Goal: Information Seeking & Learning: Understand process/instructions

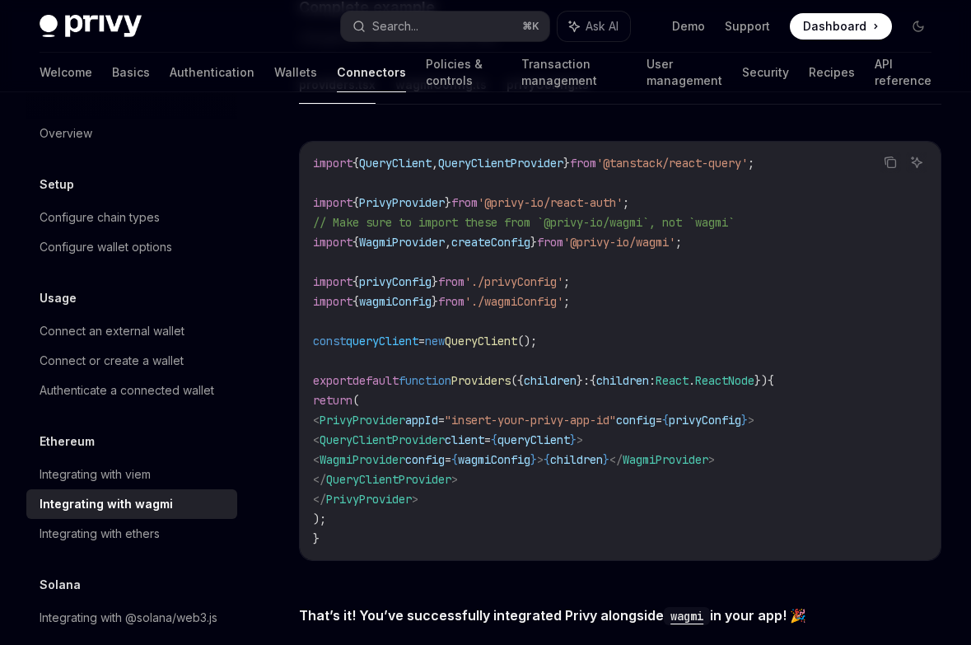
scroll to position [2935, 0]
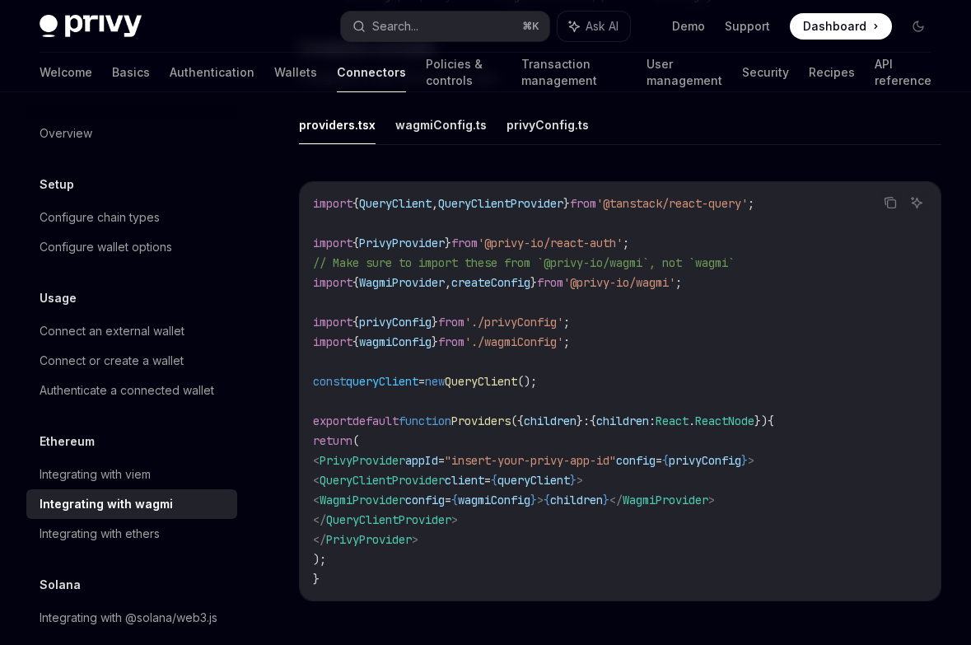
drag, startPoint x: 822, startPoint y: 479, endPoint x: 327, endPoint y: 479, distance: 495.0
click at [327, 479] on code "import { QueryClient , QueryClientProvider } from '@tanstack/react-query' ; imp…" at bounding box center [620, 391] width 614 height 395
click at [684, 333] on code "import { QueryClient , QueryClientProvider } from '@tanstack/react-query' ; imp…" at bounding box center [620, 391] width 614 height 395
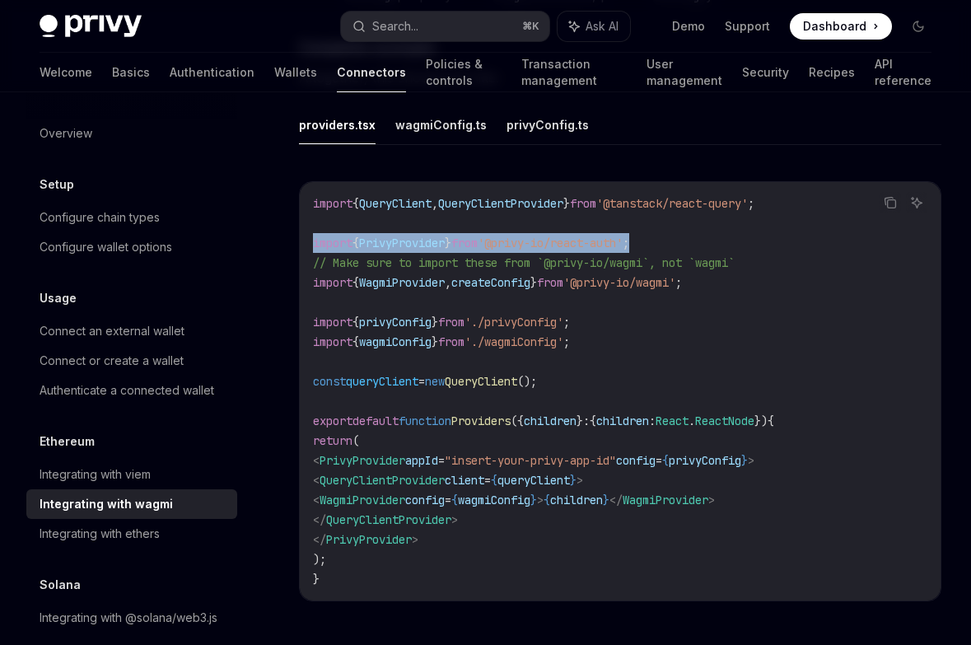
drag, startPoint x: 679, startPoint y: 266, endPoint x: 301, endPoint y: 269, distance: 378.9
click at [301, 269] on div "import { QueryClient , QueryClientProvider } from '@tanstack/react-query' ; imp…" at bounding box center [620, 391] width 641 height 418
copy span "import { PrivyProvider } from '@privy-io/react-auth' ;"
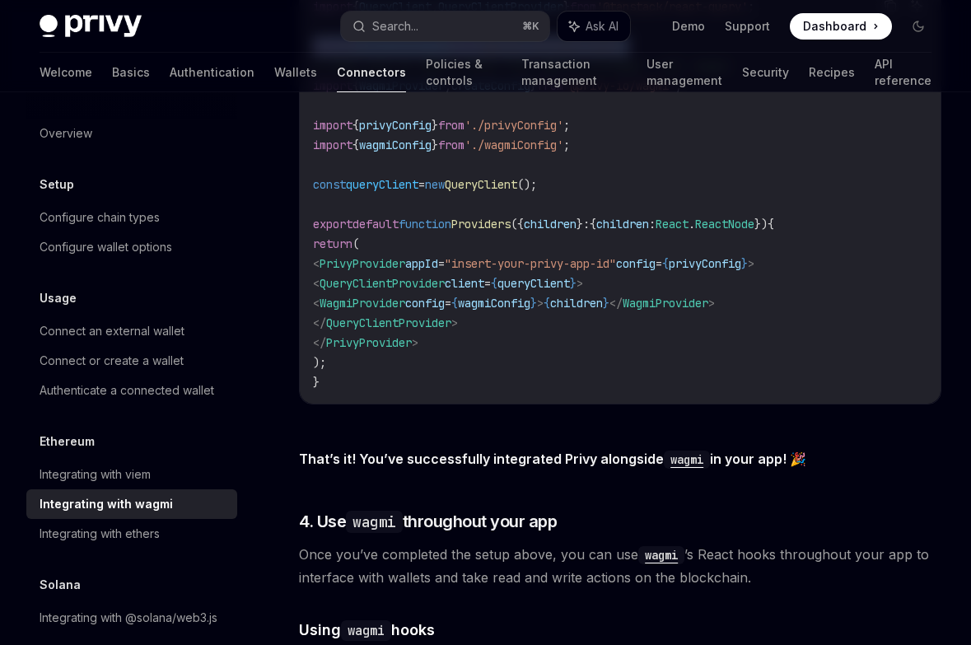
scroll to position [3136, 0]
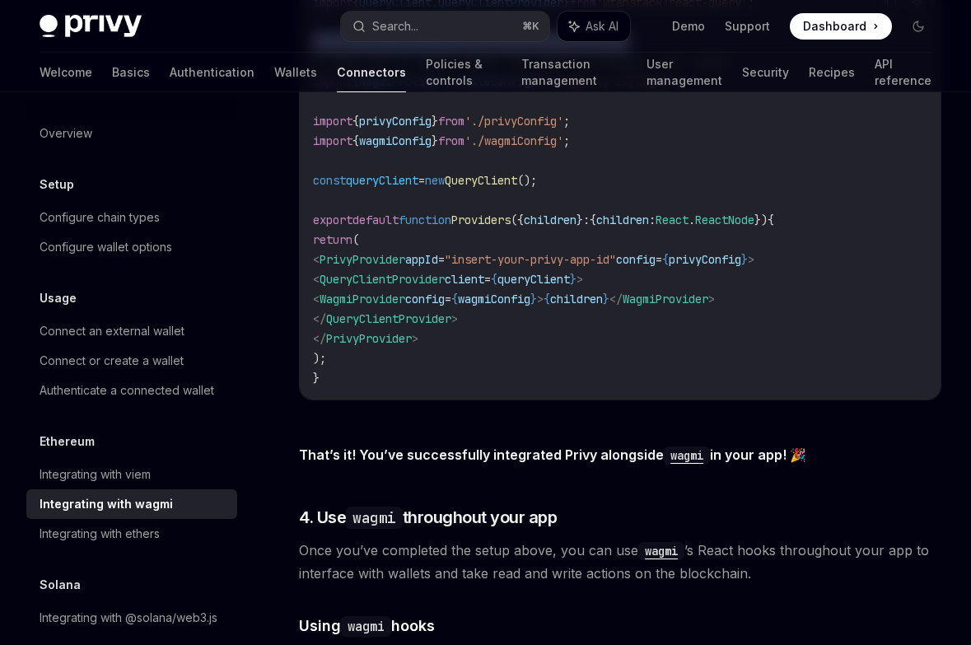
drag, startPoint x: 336, startPoint y: 283, endPoint x: 834, endPoint y: 279, distance: 498.3
click at [834, 279] on code "import { QueryClient , QueryClientProvider } from '@tanstack/react-query' ; imp…" at bounding box center [620, 190] width 614 height 395
copy span "< PrivyProvider appId = "insert-your-privy-app-id" config = { privyConfig } >"
click at [551, 376] on code "import { QueryClient , QueryClientProvider } from '@tanstack/react-query' ; imp…" at bounding box center [620, 190] width 614 height 395
drag, startPoint x: 370, startPoint y: 323, endPoint x: 804, endPoint y: 320, distance: 434.1
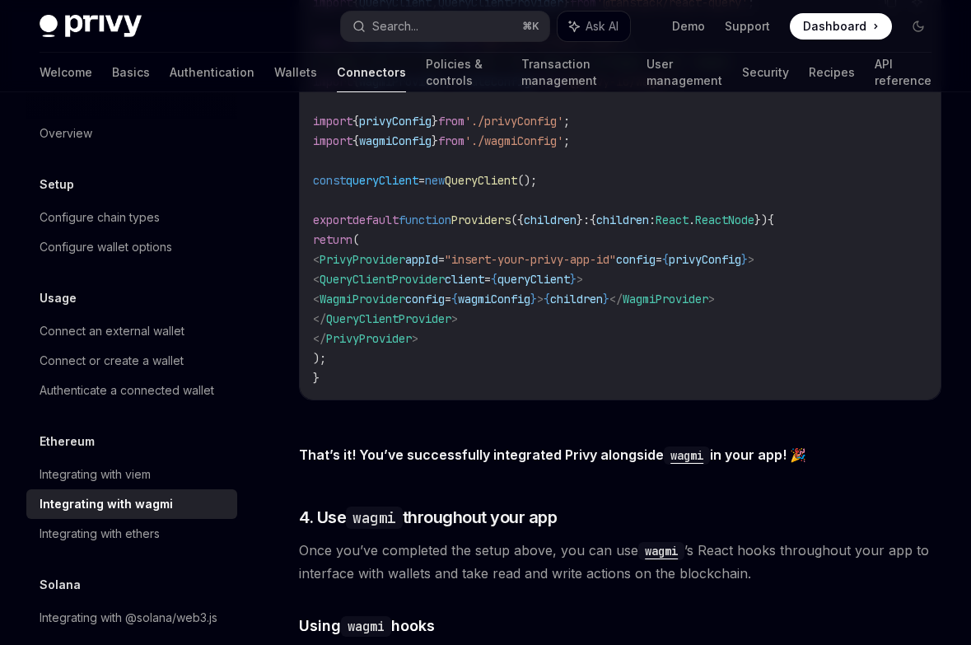
click at [804, 320] on code "import { QueryClient , QueryClientProvider } from '@tanstack/react-query' ; imp…" at bounding box center [620, 190] width 614 height 395
copy span "< WagmiProvider config = { wagmiConfig } > { children } </ WagmiProvider >"
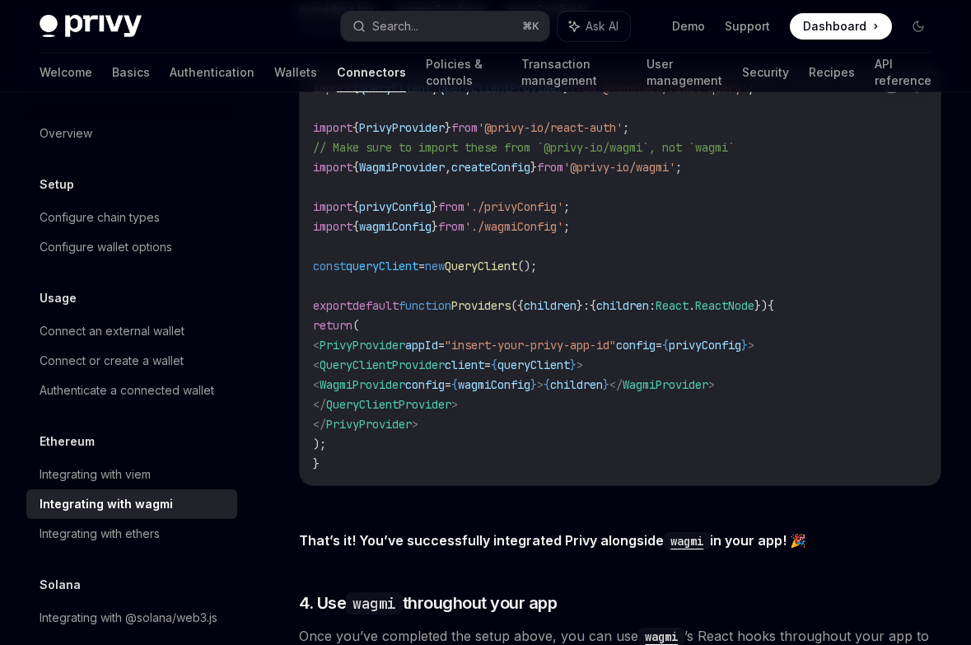
scroll to position [3052, 0]
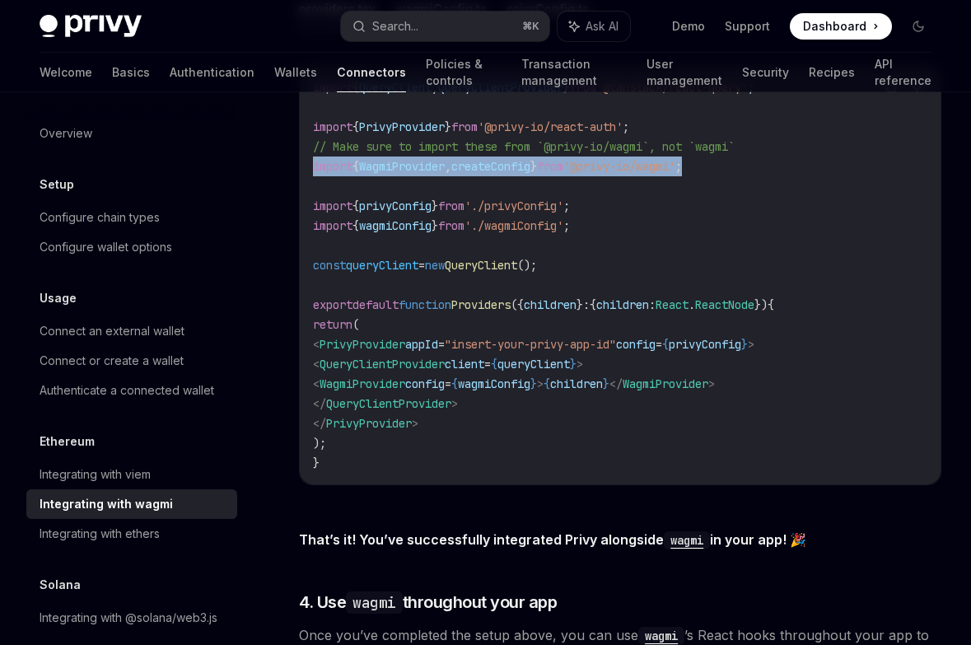
drag, startPoint x: 735, startPoint y: 188, endPoint x: 312, endPoint y: 187, distance: 423.3
click at [313, 187] on code "import { QueryClient , QueryClientProvider } from '@tanstack/react-query' ; imp…" at bounding box center [620, 274] width 614 height 395
copy span "import { WagmiProvider , createConfig } from '@privy-io/wagmi' ;"
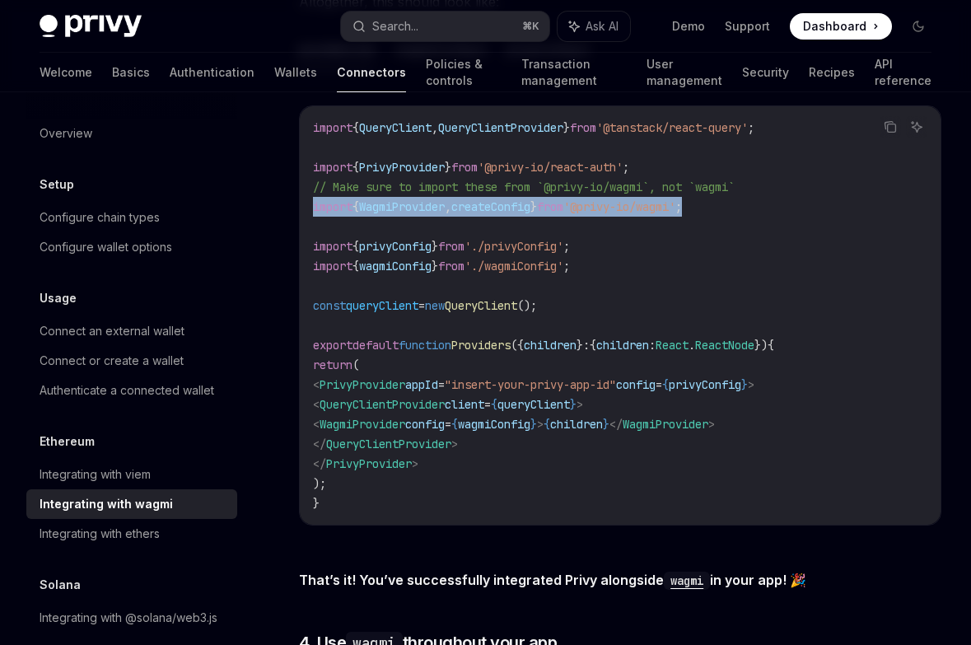
scroll to position [2999, 0]
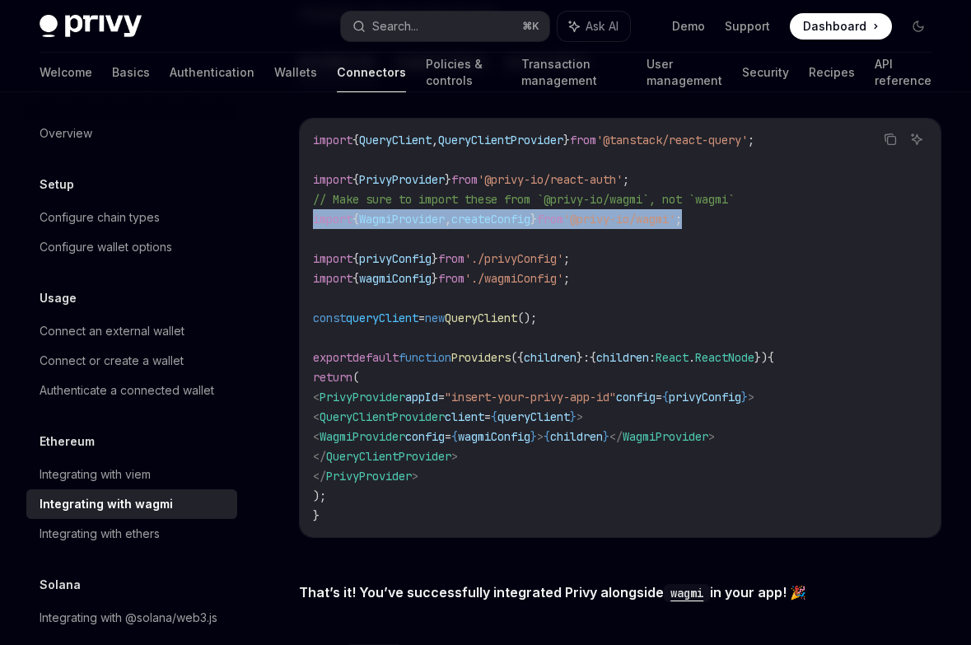
click at [558, 269] on code "import { QueryClient , QueryClientProvider } from '@tanstack/react-query' ; imp…" at bounding box center [620, 327] width 614 height 395
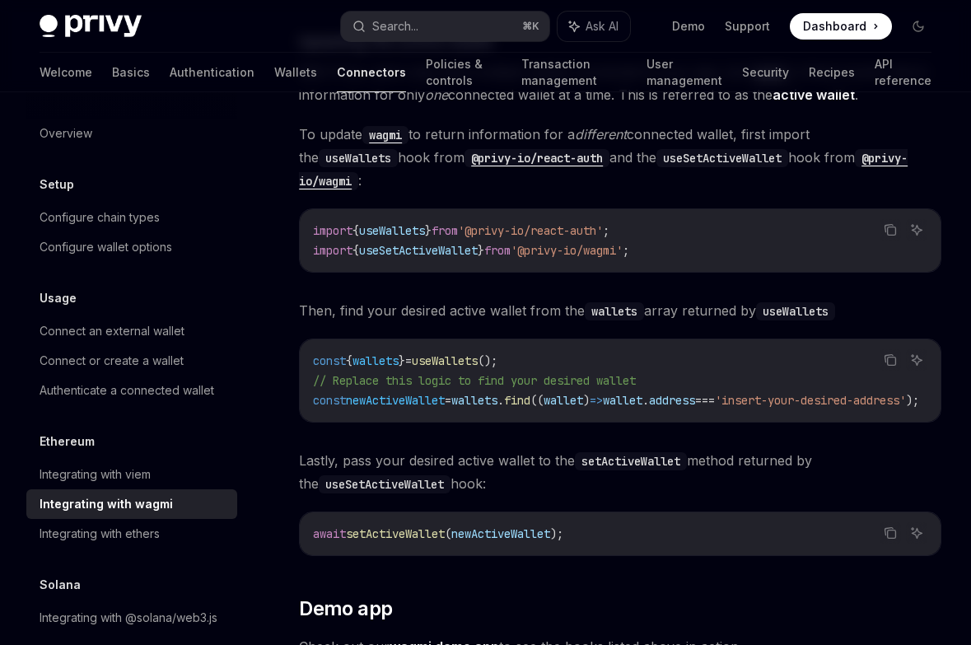
scroll to position [4394, 0]
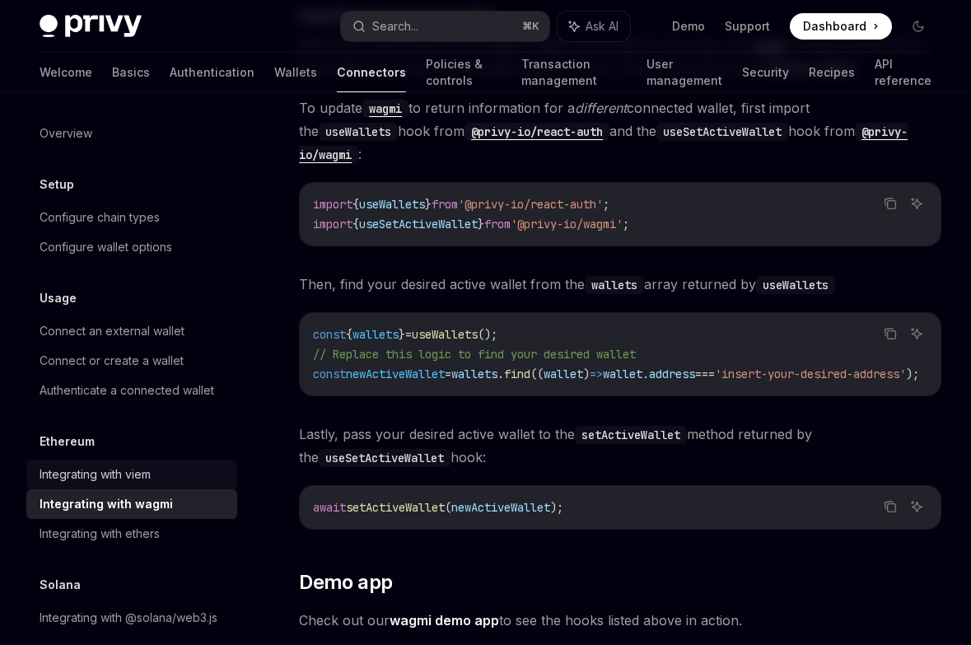
click at [147, 480] on div "Integrating with viem" at bounding box center [95, 475] width 111 height 20
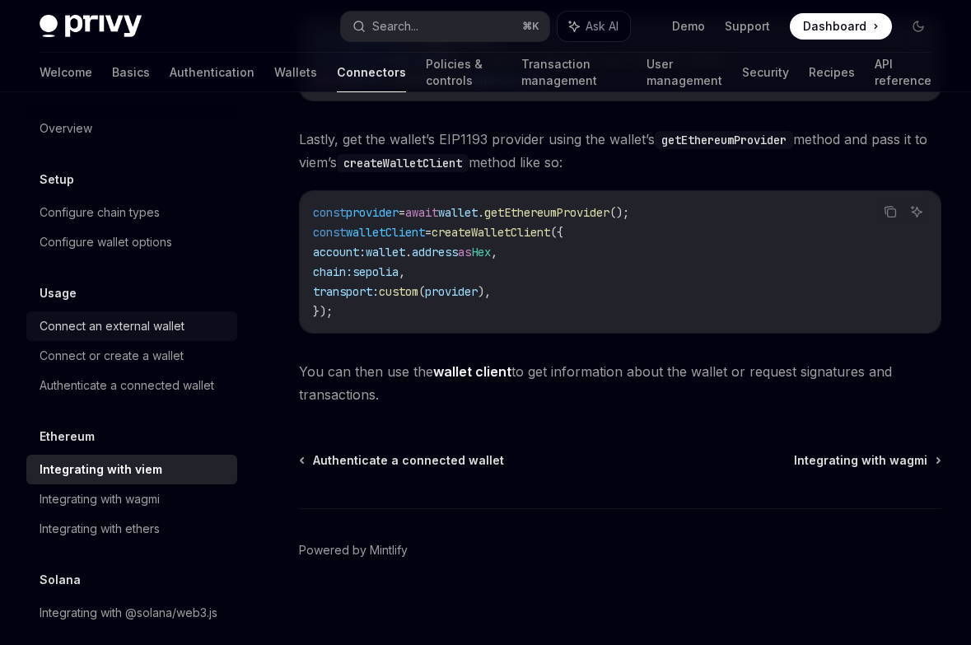
scroll to position [4, 0]
click at [148, 323] on div "Connect an external wallet" at bounding box center [112, 327] width 145 height 20
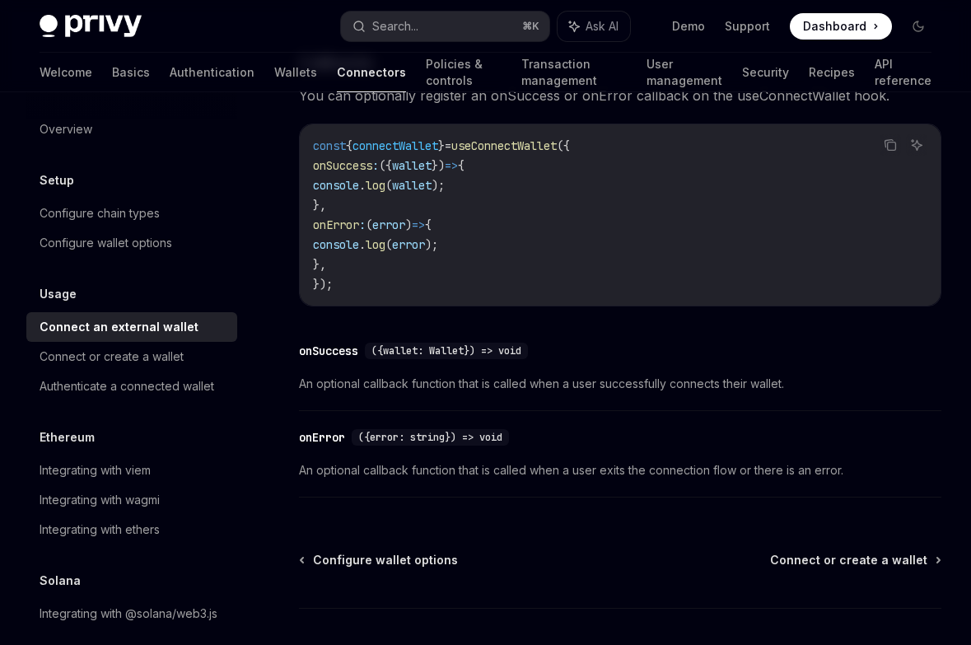
scroll to position [1041, 0]
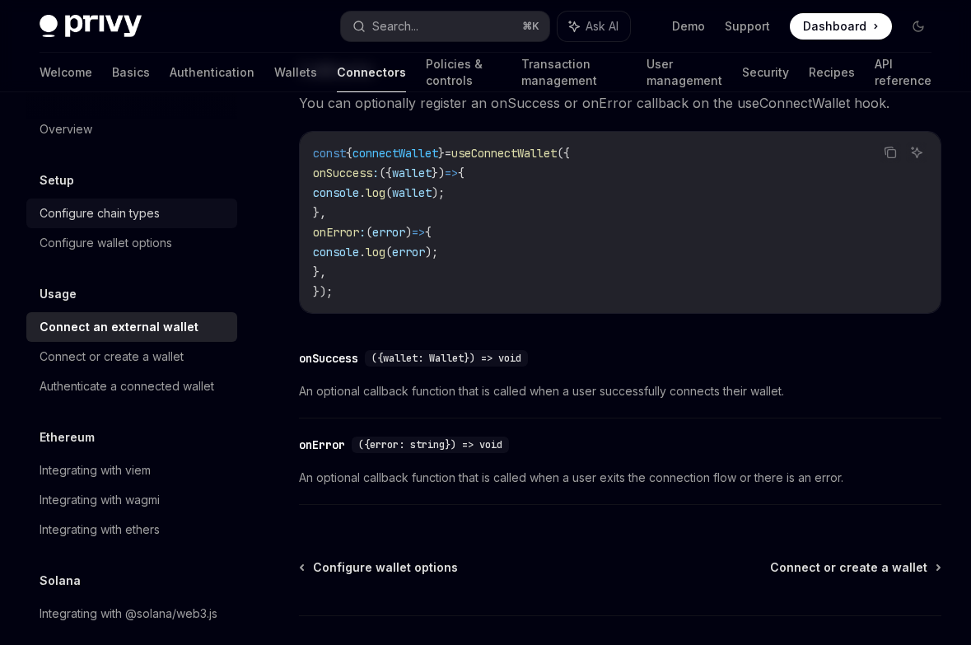
click at [78, 212] on div "Configure chain types" at bounding box center [100, 213] width 120 height 20
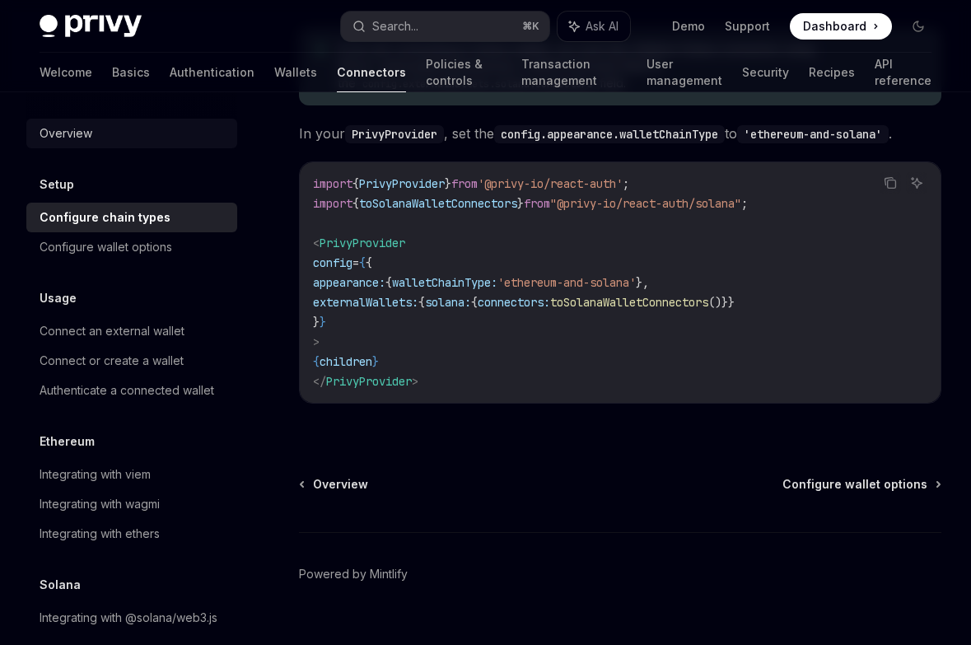
click at [108, 139] on div "Overview" at bounding box center [134, 134] width 188 height 20
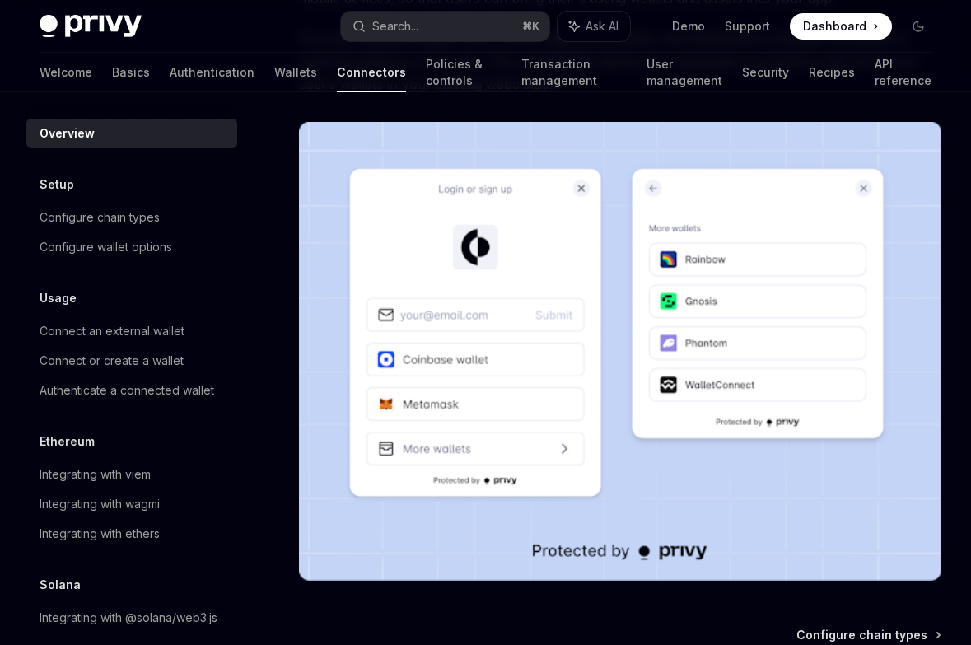
scroll to position [47, 0]
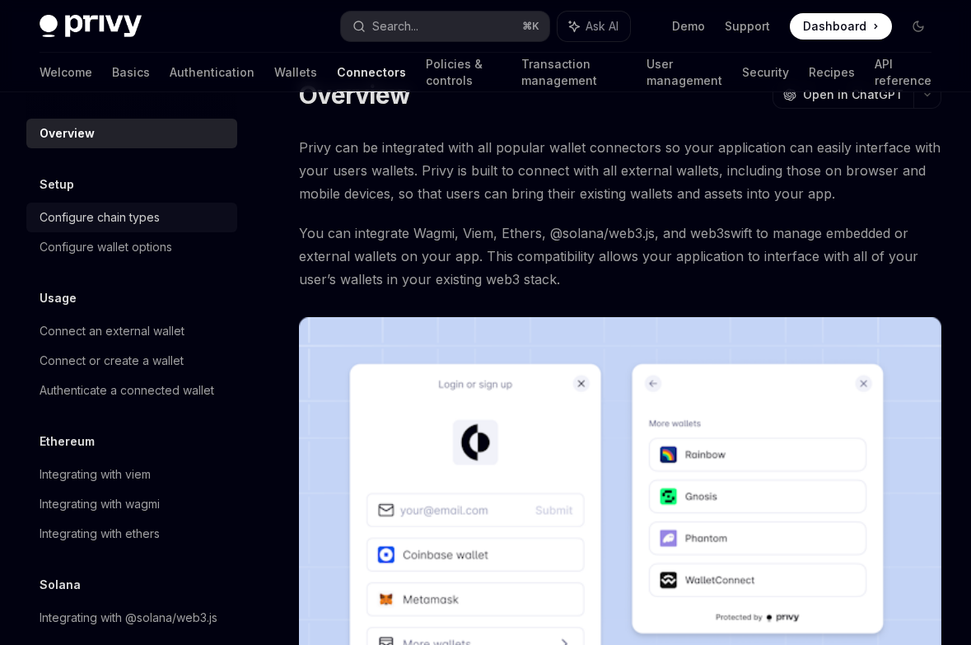
click at [153, 208] on div "Configure chain types" at bounding box center [100, 218] width 120 height 20
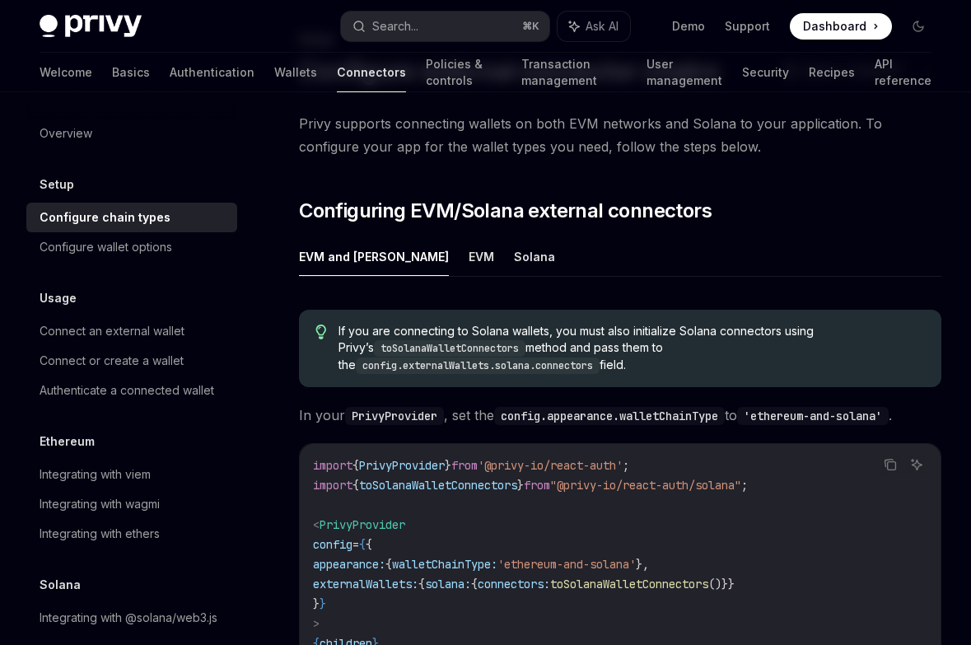
scroll to position [236, 0]
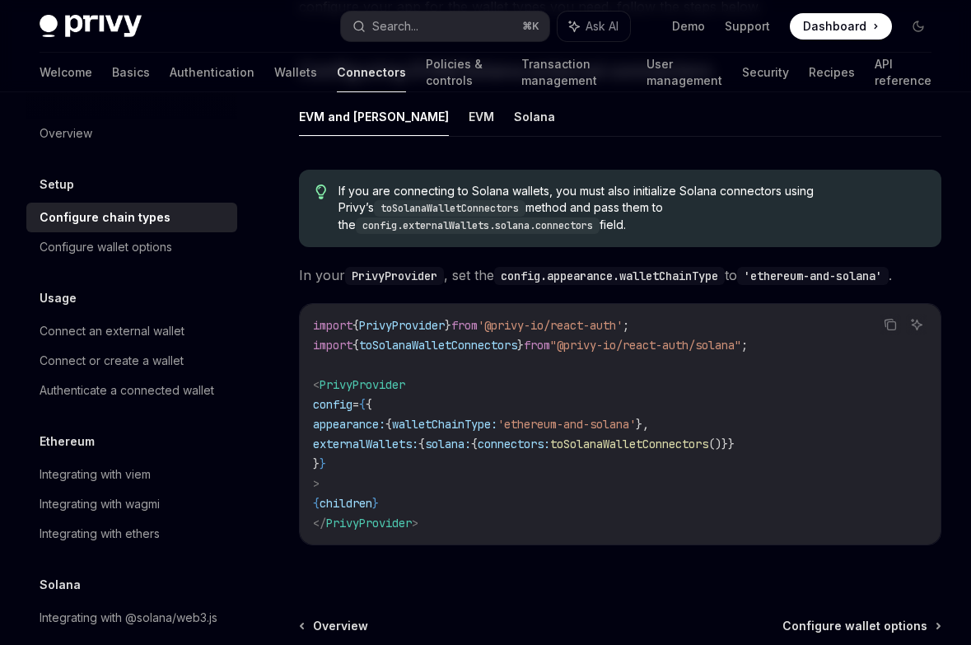
click at [650, 369] on code "import { PrivyProvider } from '@privy-io/react-auth' ; import { toSolanaWalletC…" at bounding box center [620, 423] width 614 height 217
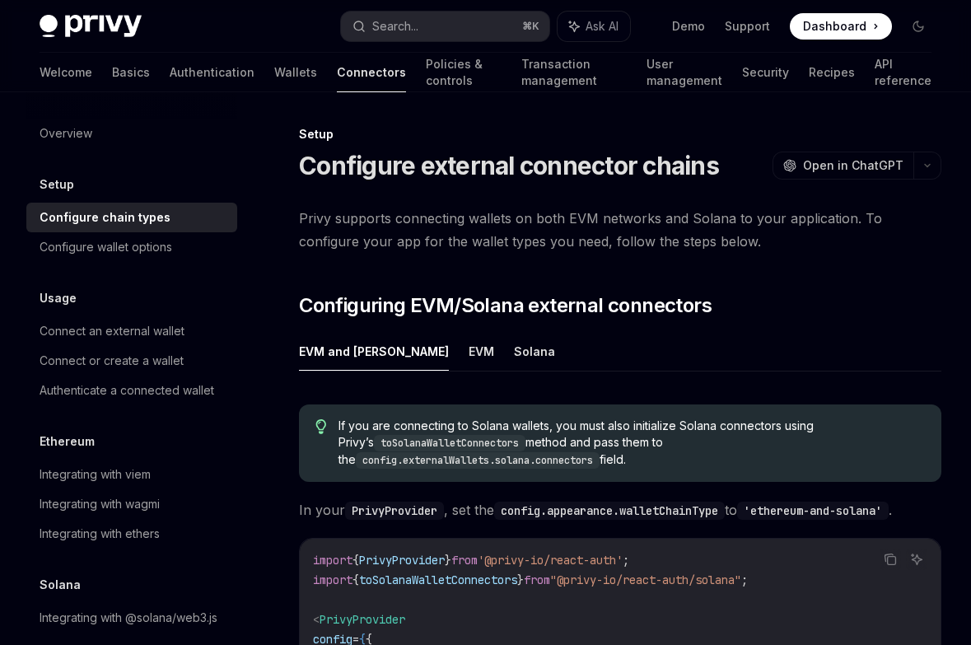
scroll to position [0, 0]
click at [469, 352] on button "EVM" at bounding box center [482, 352] width 26 height 39
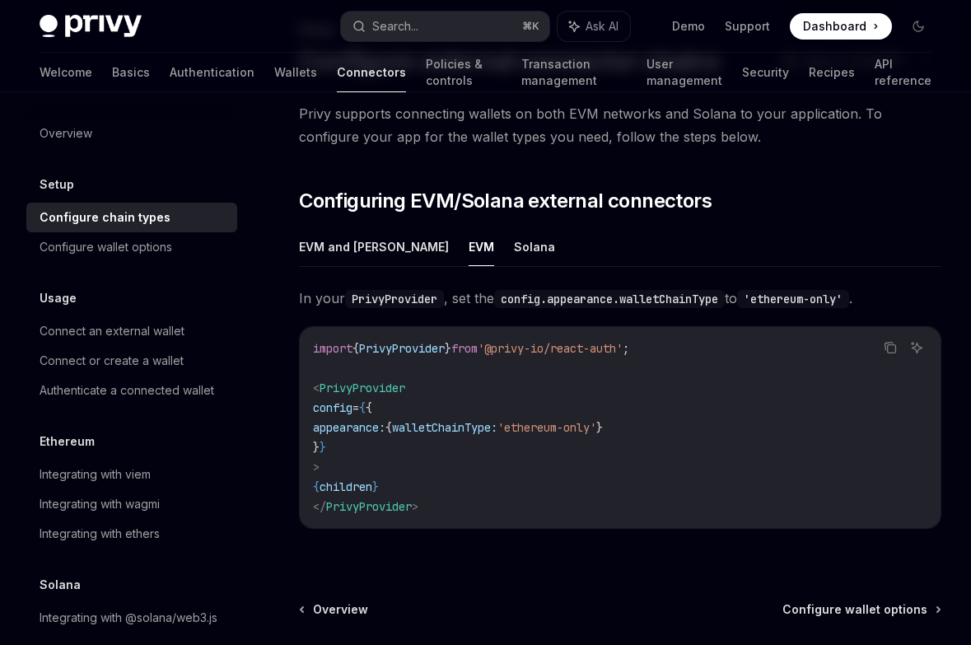
scroll to position [156, 0]
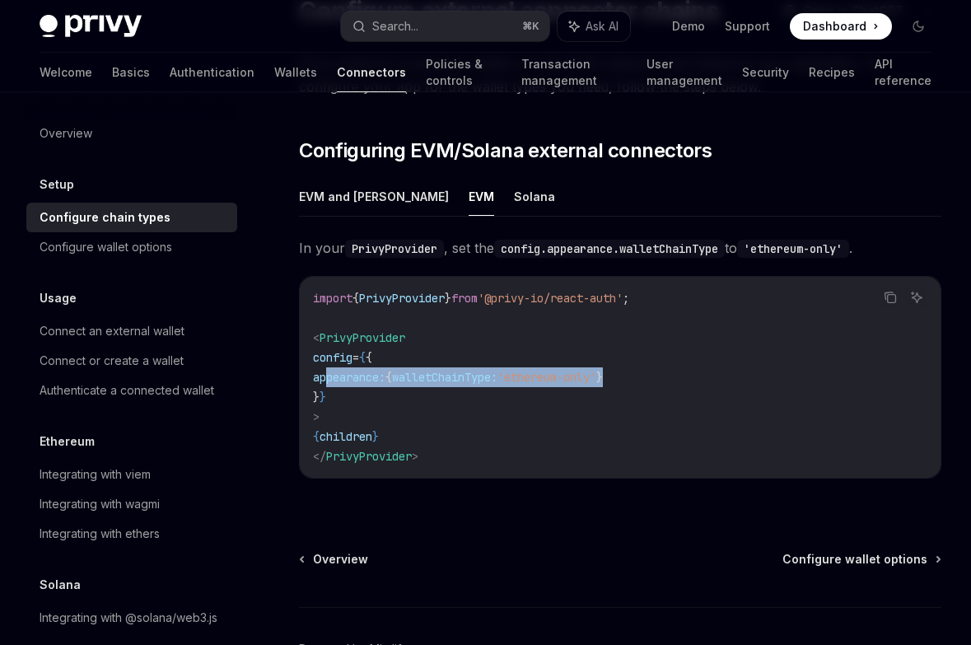
drag, startPoint x: 329, startPoint y: 382, endPoint x: 671, endPoint y: 379, distance: 342.6
click at [671, 379] on code "import { PrivyProvider } from '@privy-io/react-auth' ; < PrivyProvider config =…" at bounding box center [620, 377] width 614 height 178
copy span "appearance: { walletChainType: 'ethereum-only' }"
click at [534, 254] on code "config.appearance.walletChainType" at bounding box center [609, 249] width 231 height 18
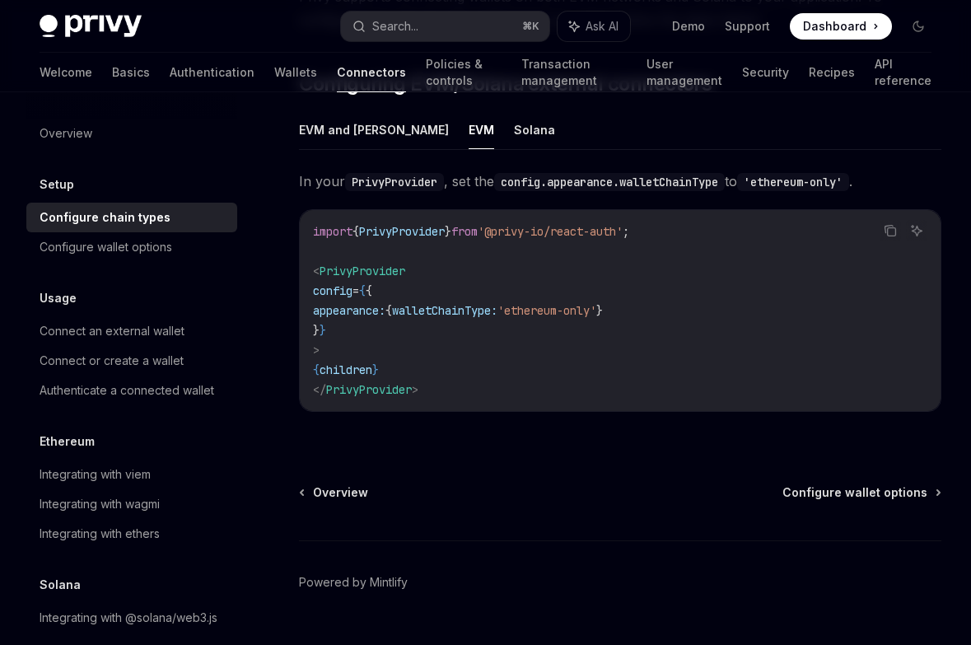
scroll to position [166, 0]
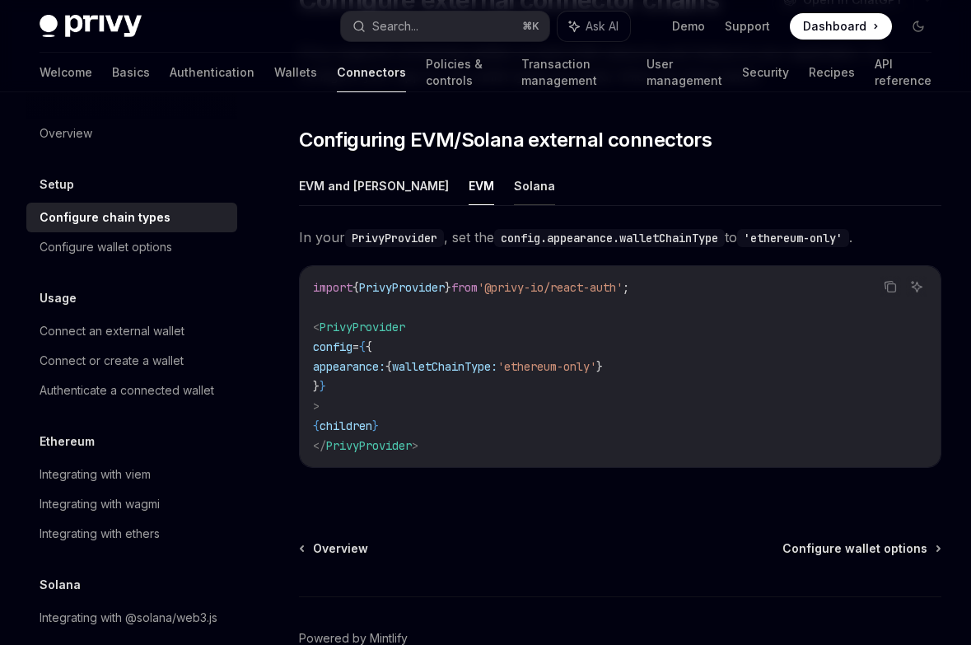
click at [514, 182] on button "Solana" at bounding box center [534, 185] width 41 height 39
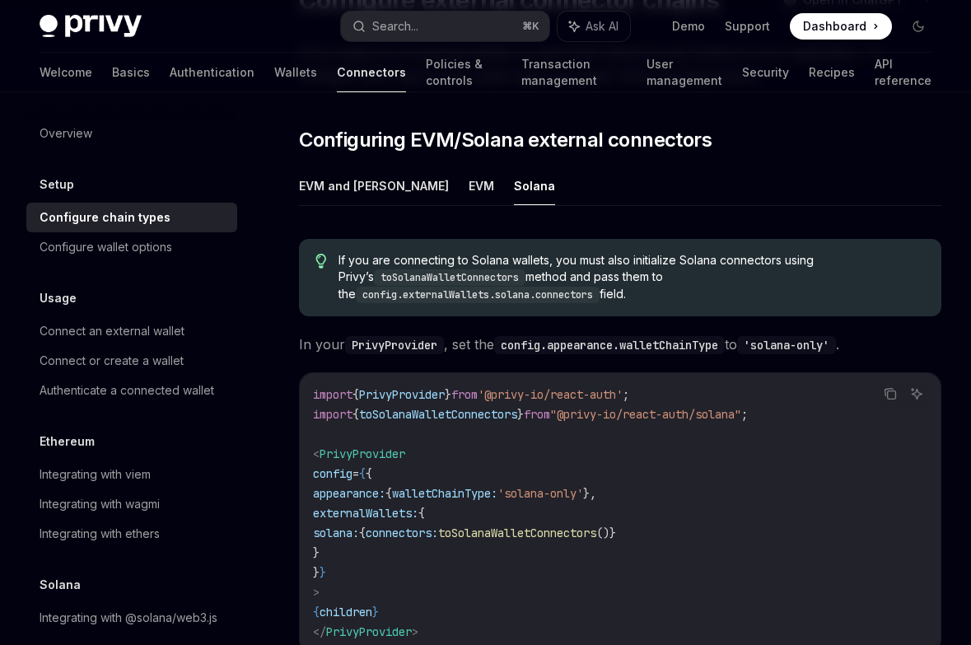
scroll to position [361, 0]
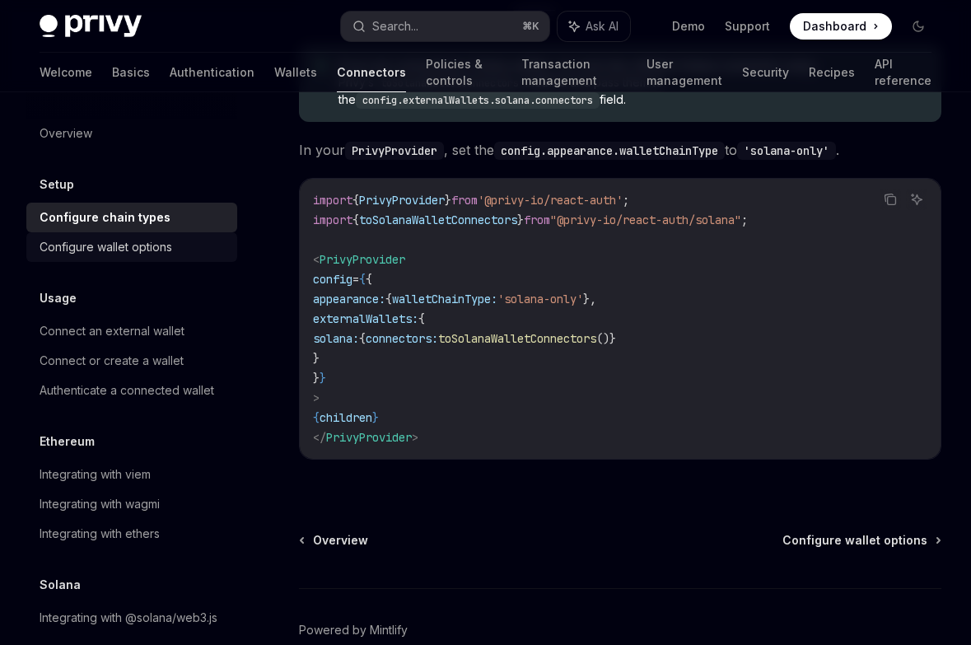
click at [152, 259] on link "Configure wallet options" at bounding box center [131, 247] width 211 height 30
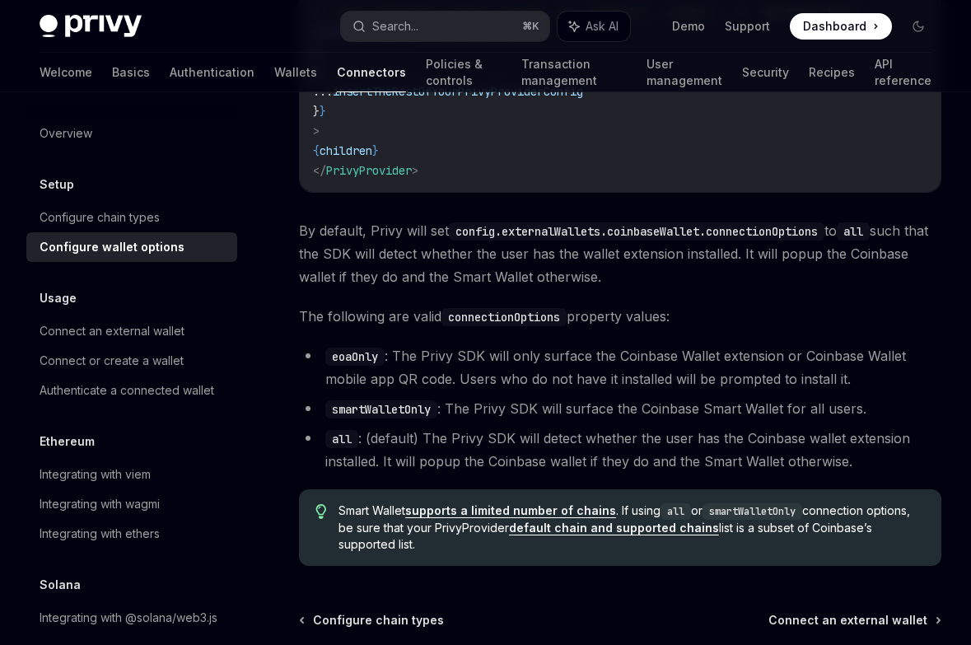
scroll to position [2396, 0]
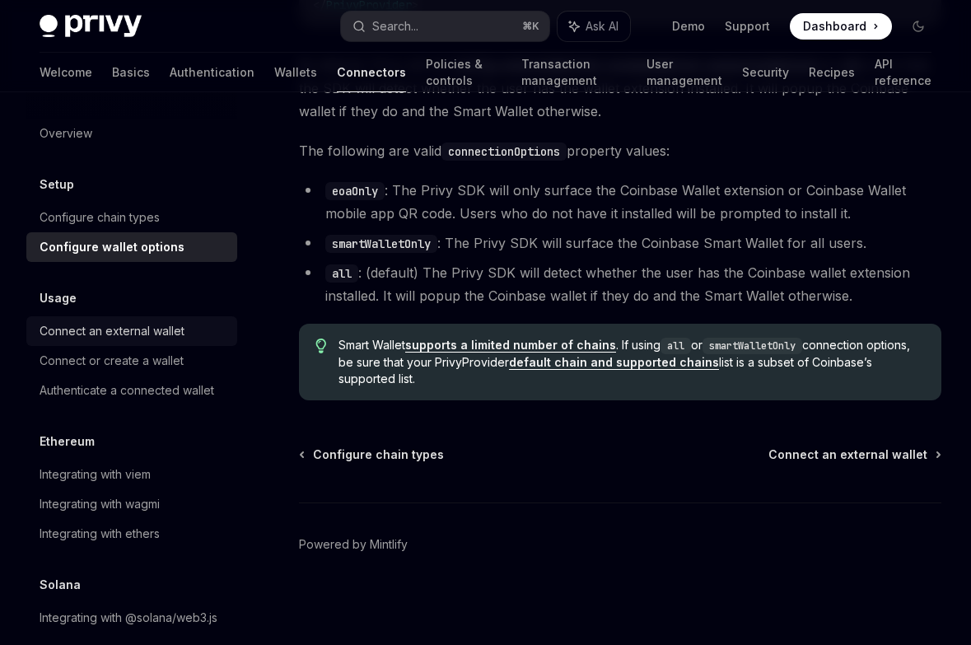
click at [148, 330] on div "Connect an external wallet" at bounding box center [112, 331] width 145 height 20
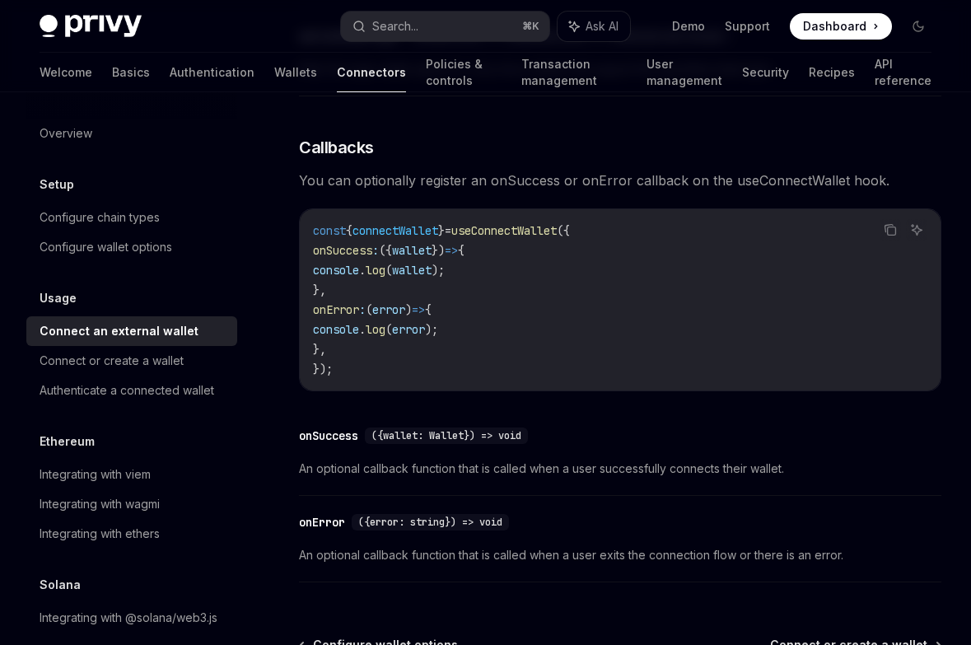
scroll to position [1160, 0]
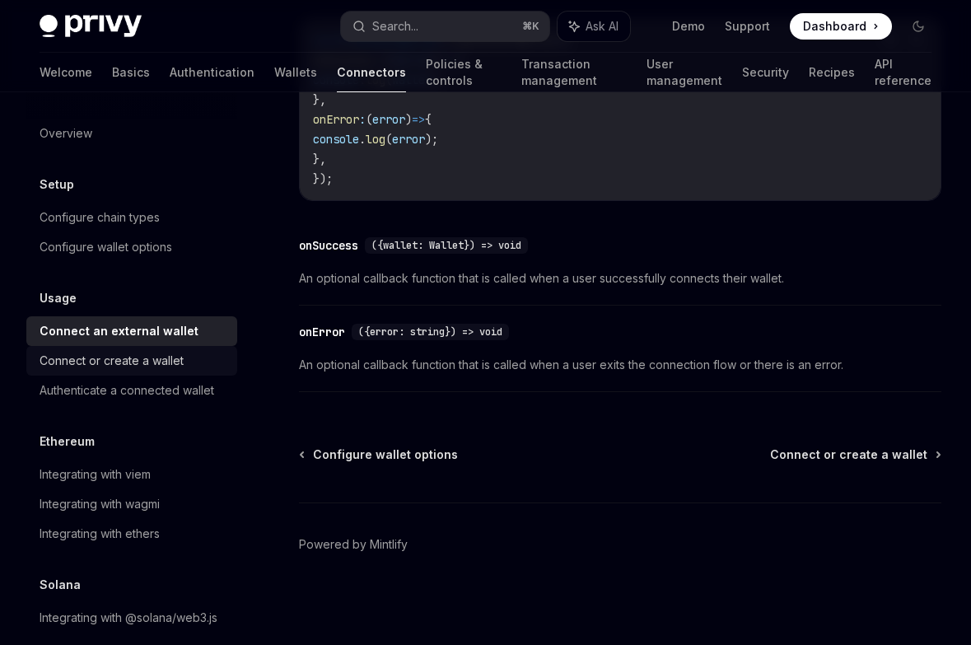
click at [105, 371] on link "Connect or create a wallet" at bounding box center [131, 361] width 211 height 30
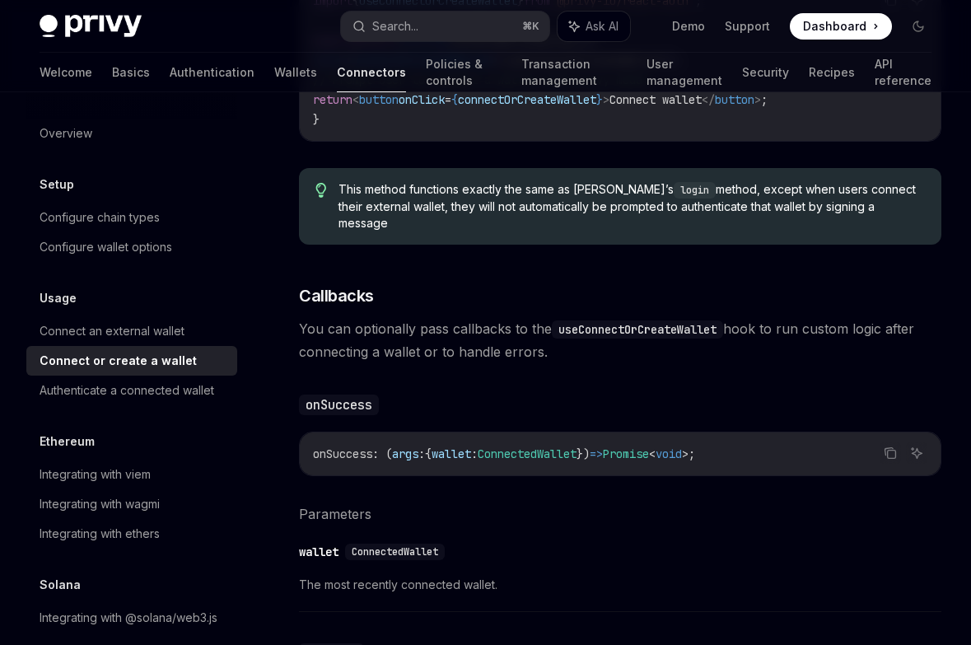
scroll to position [1137, 0]
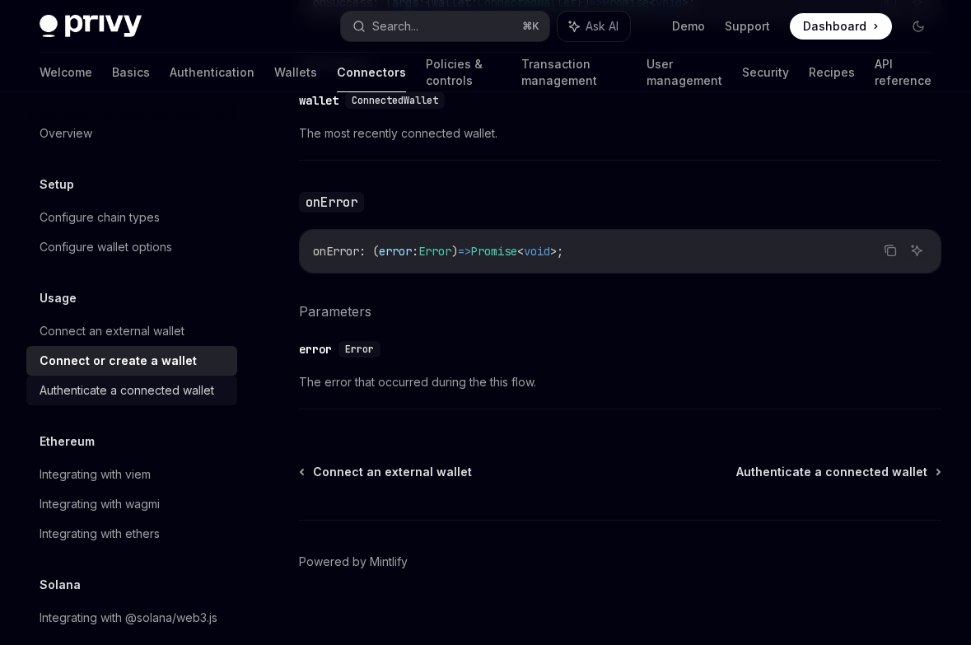
click at [145, 381] on div "Authenticate a connected wallet" at bounding box center [127, 391] width 175 height 20
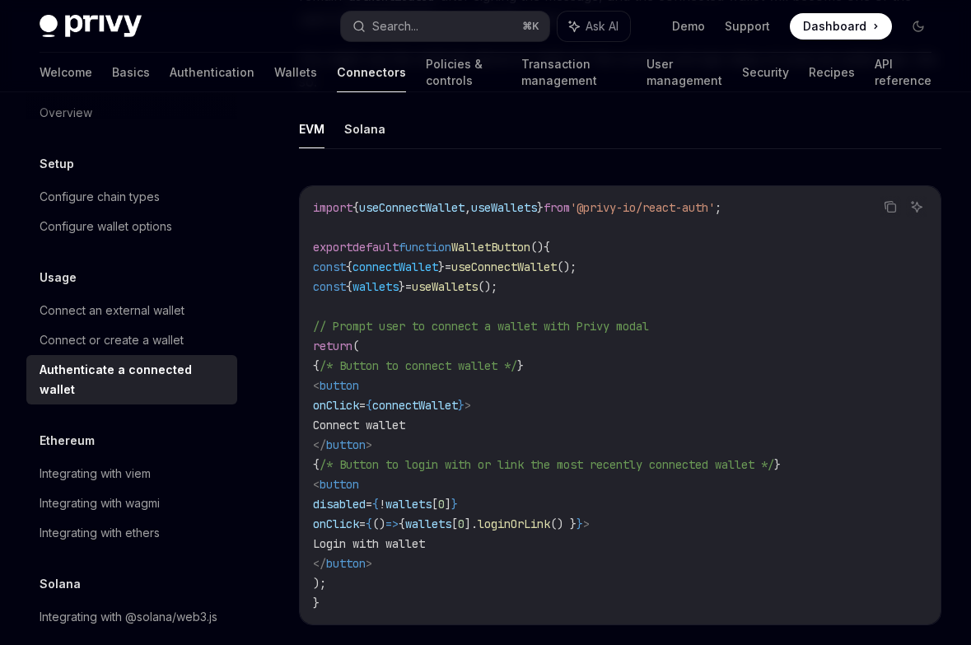
scroll to position [1072, 0]
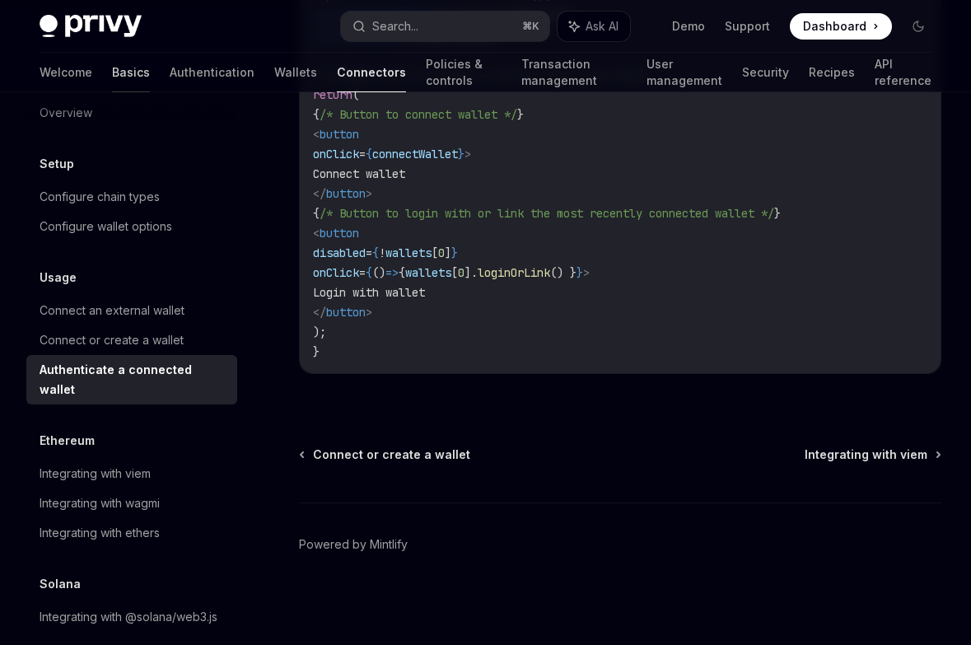
click at [112, 64] on link "Basics" at bounding box center [131, 73] width 38 height 40
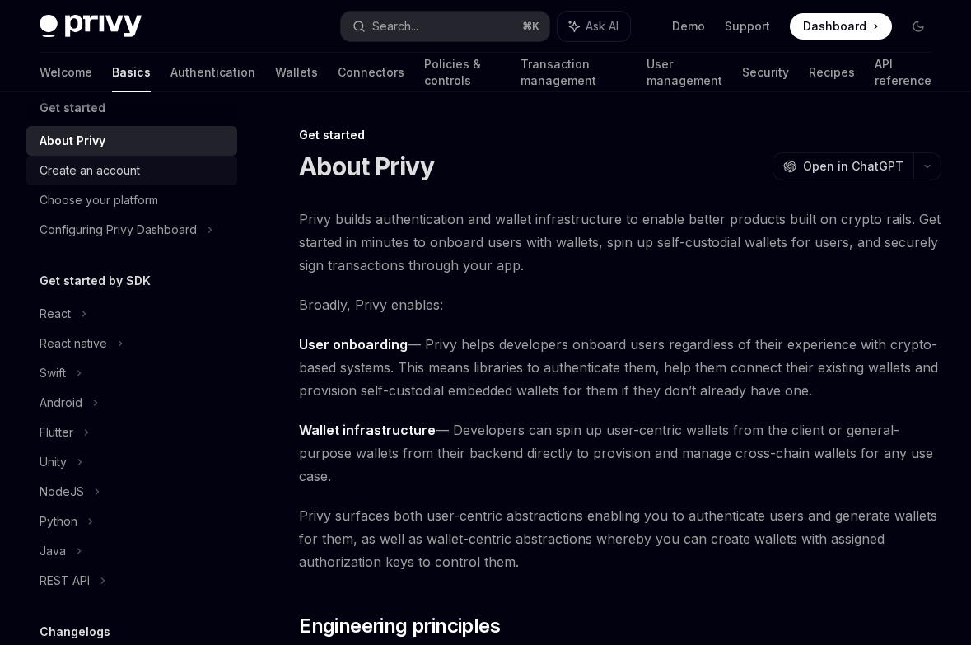
click at [73, 173] on div "Create an account" at bounding box center [90, 171] width 100 height 20
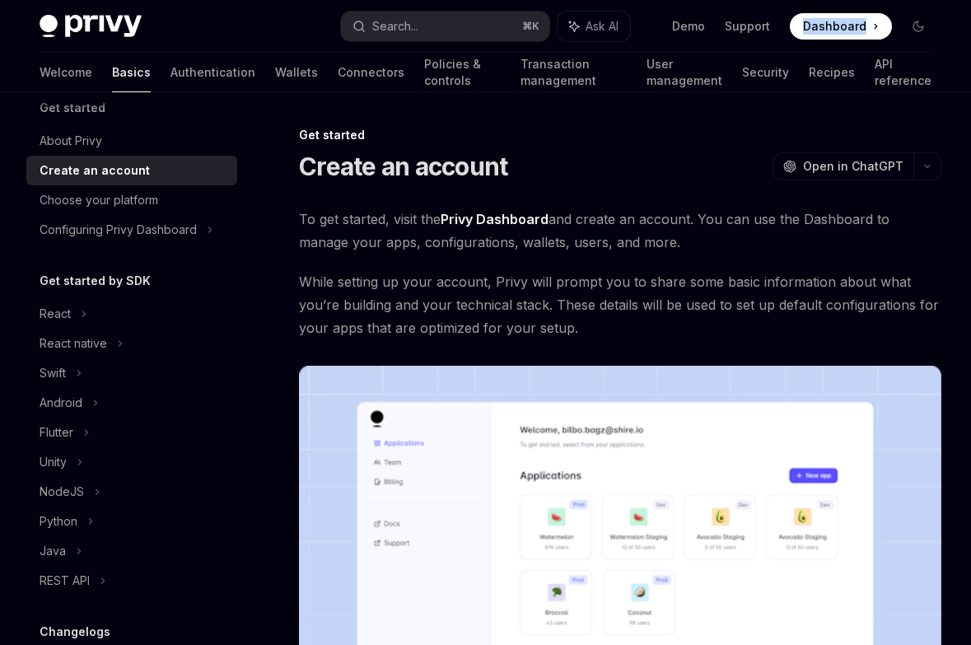
click at [855, 19] on span "Dashboard" at bounding box center [834, 26] width 63 height 16
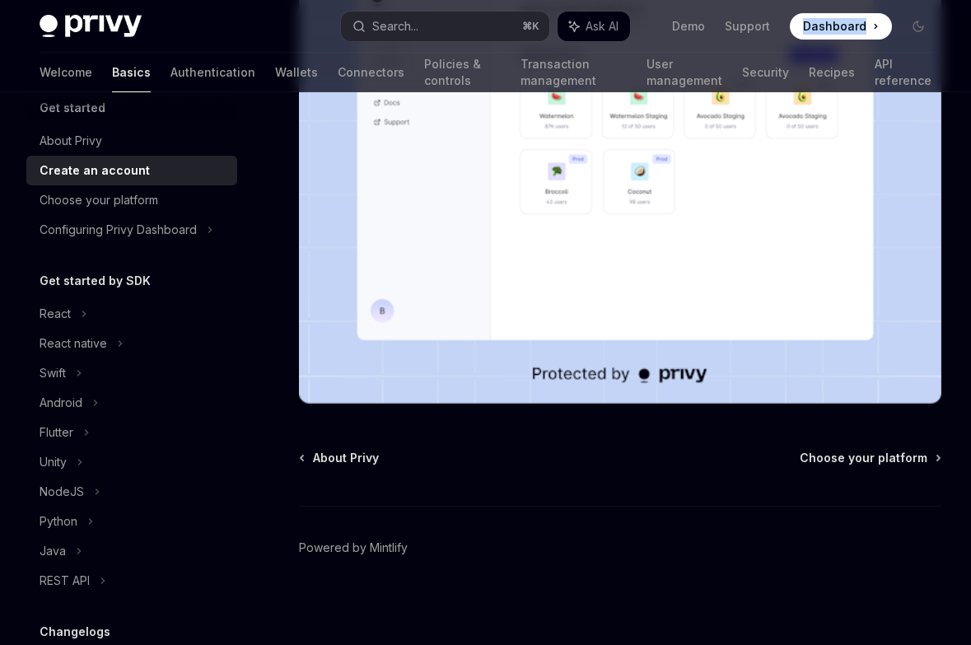
scroll to position [424, 0]
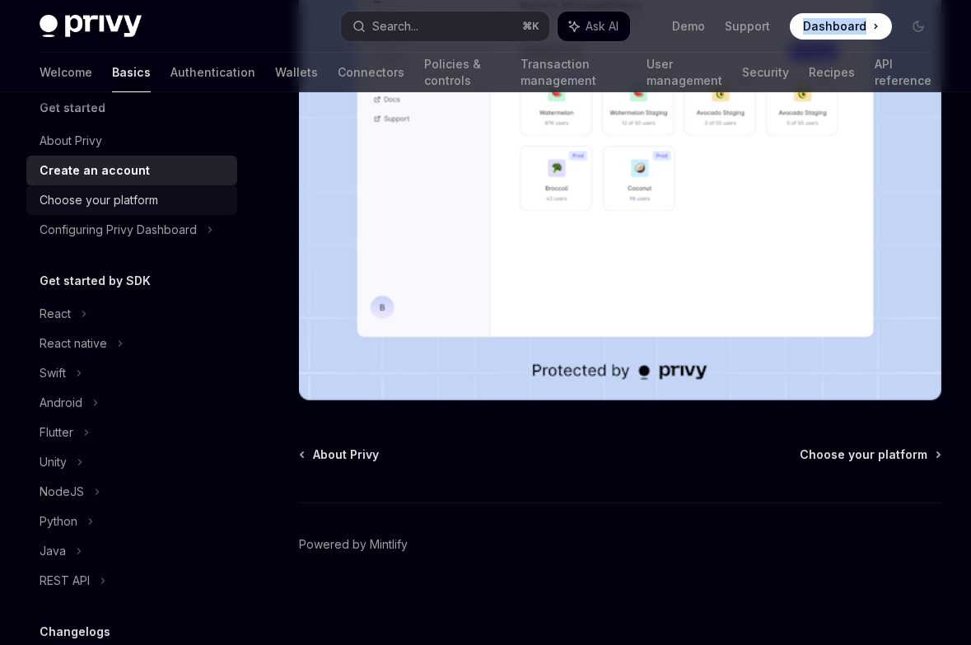
click at [94, 190] on div "Choose your platform" at bounding box center [99, 200] width 119 height 20
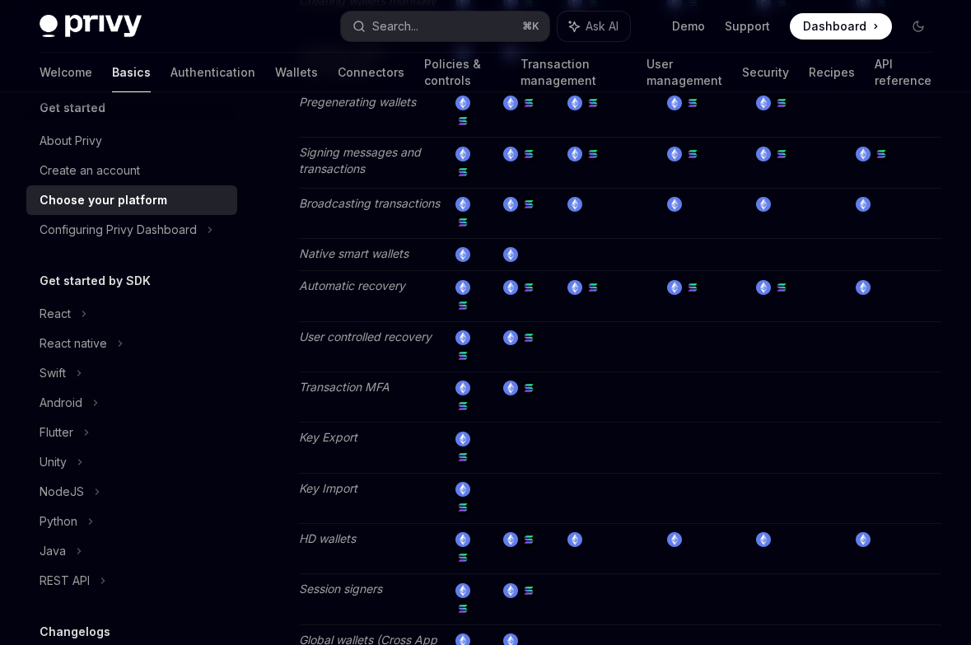
scroll to position [2512, 0]
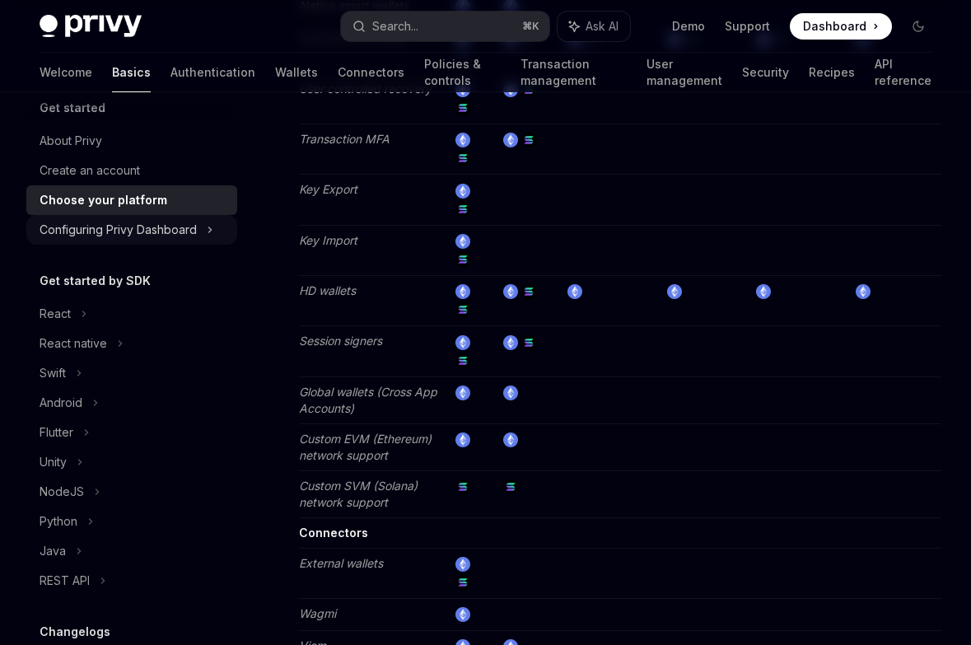
click at [123, 236] on div "Configuring Privy Dashboard" at bounding box center [118, 230] width 157 height 20
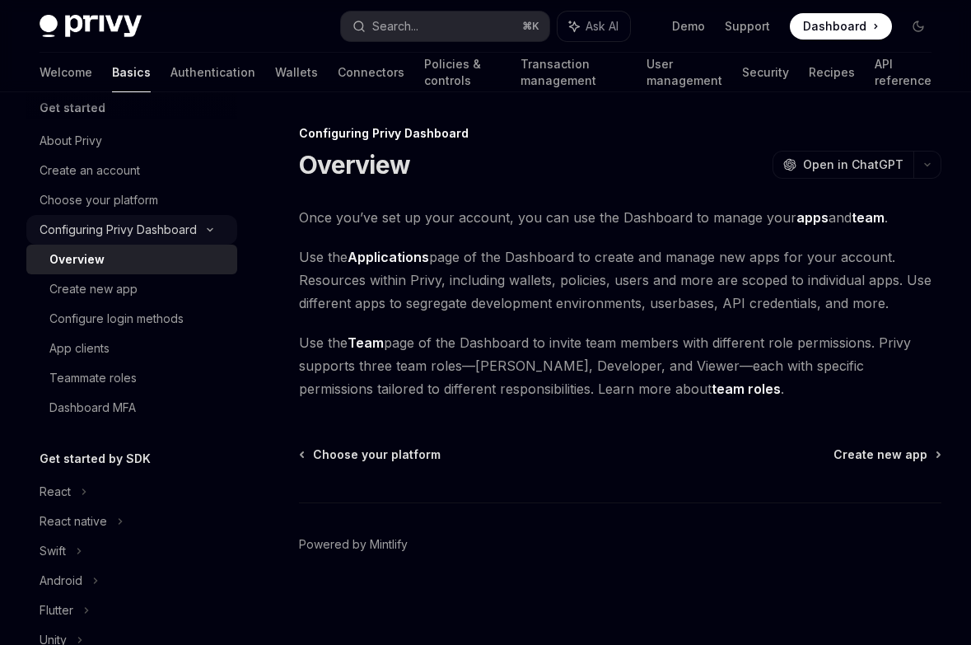
click at [86, 226] on div "Configuring Privy Dashboard" at bounding box center [118, 230] width 157 height 20
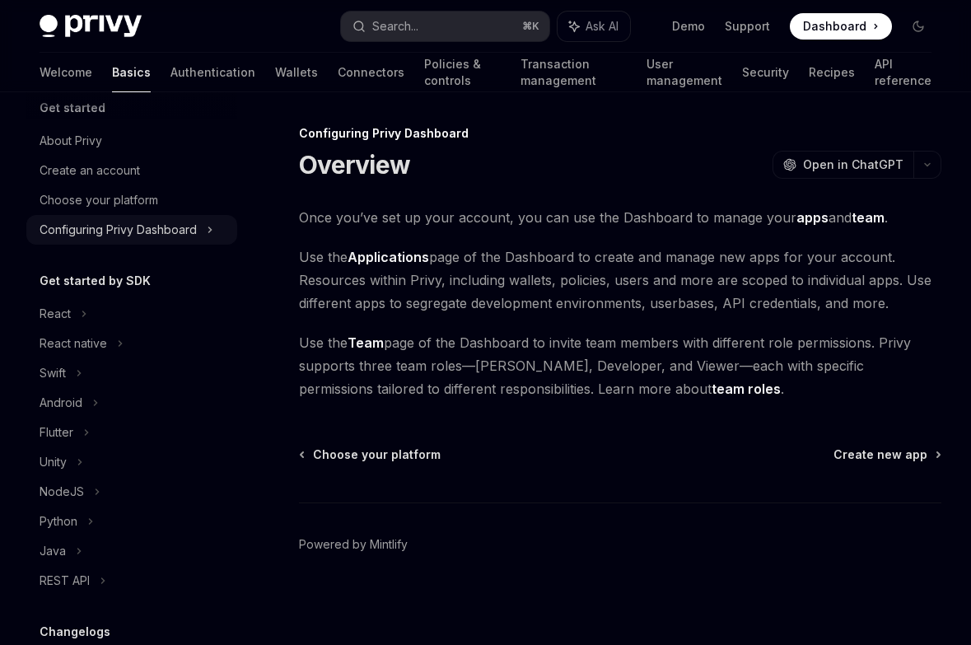
click at [86, 226] on div "Configuring Privy Dashboard" at bounding box center [118, 230] width 157 height 20
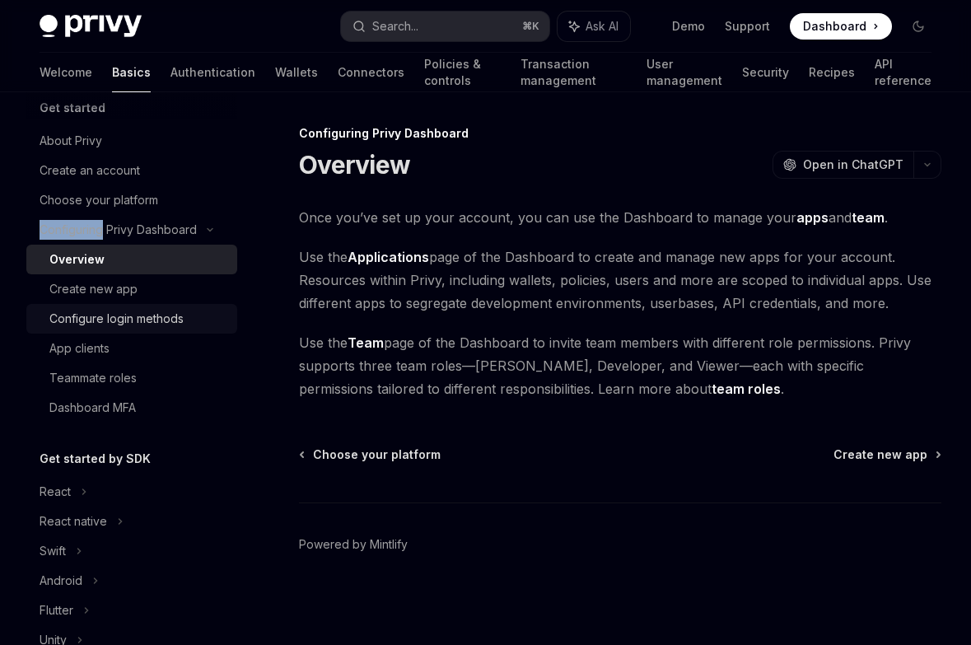
click at [100, 320] on div "Configure login methods" at bounding box center [116, 319] width 134 height 20
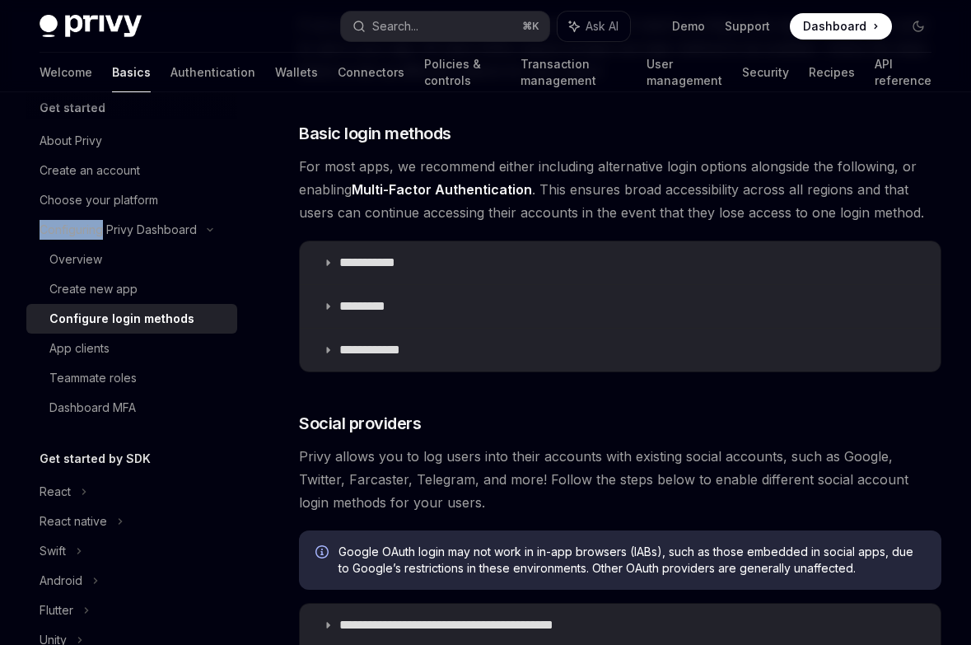
scroll to position [217, 0]
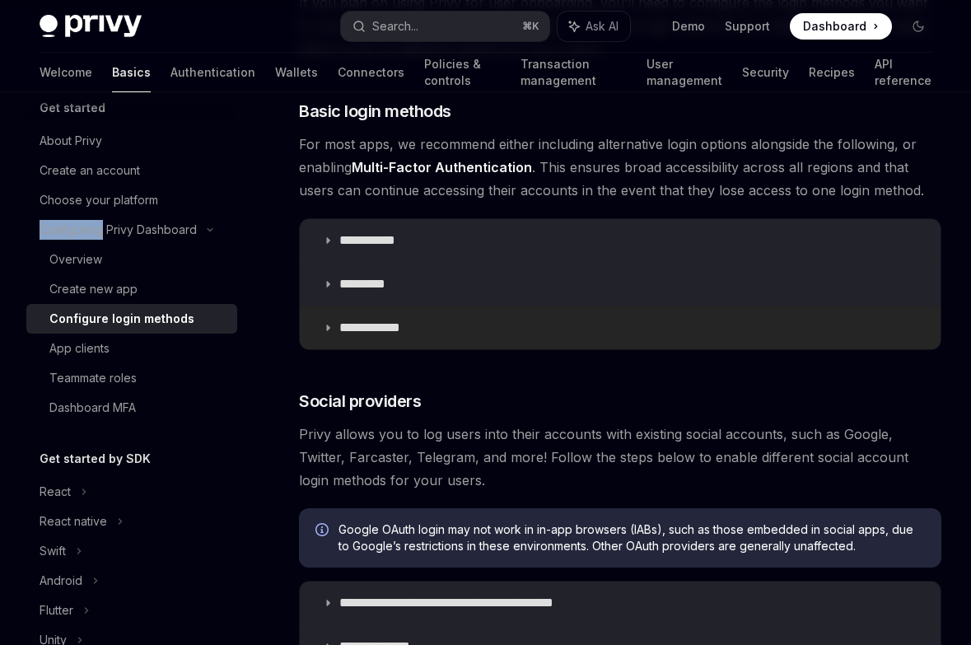
click at [352, 329] on p "**********" at bounding box center [375, 328] width 73 height 16
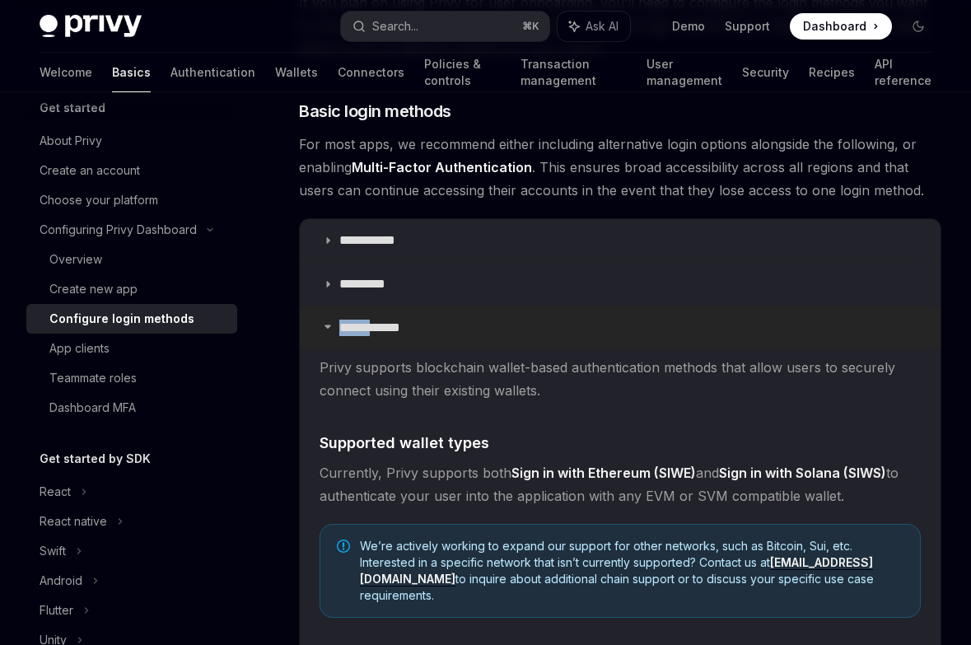
click at [352, 329] on p "**********" at bounding box center [375, 328] width 73 height 16
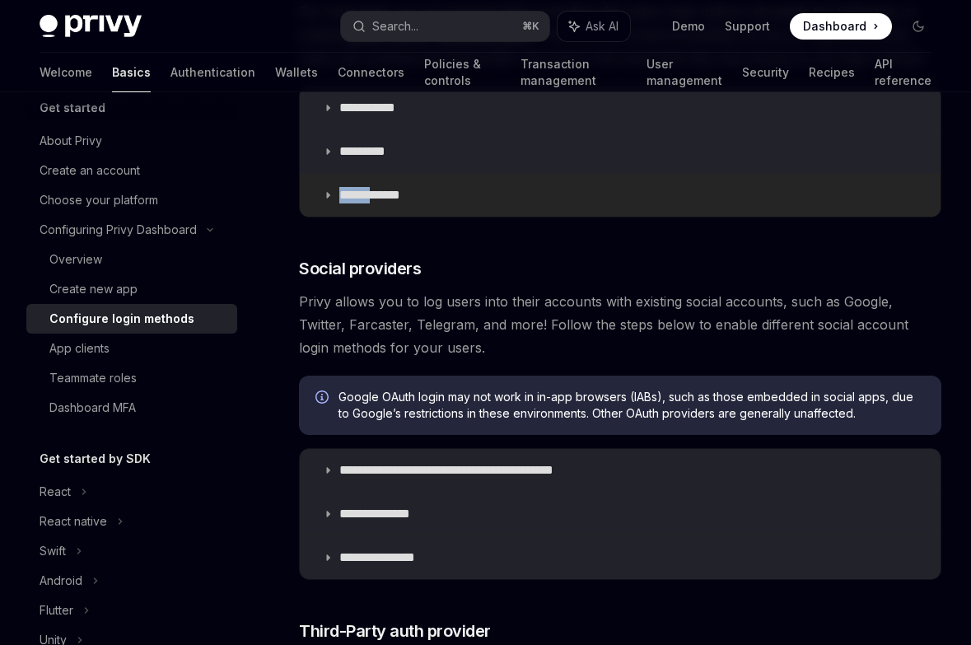
scroll to position [353, 0]
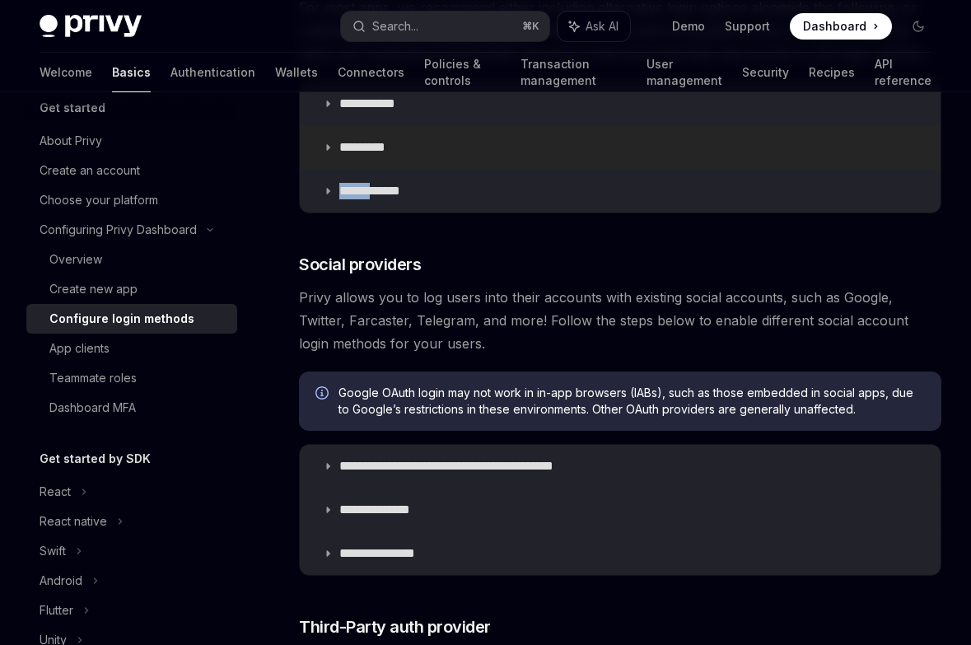
click at [349, 160] on summary "*********" at bounding box center [620, 147] width 641 height 43
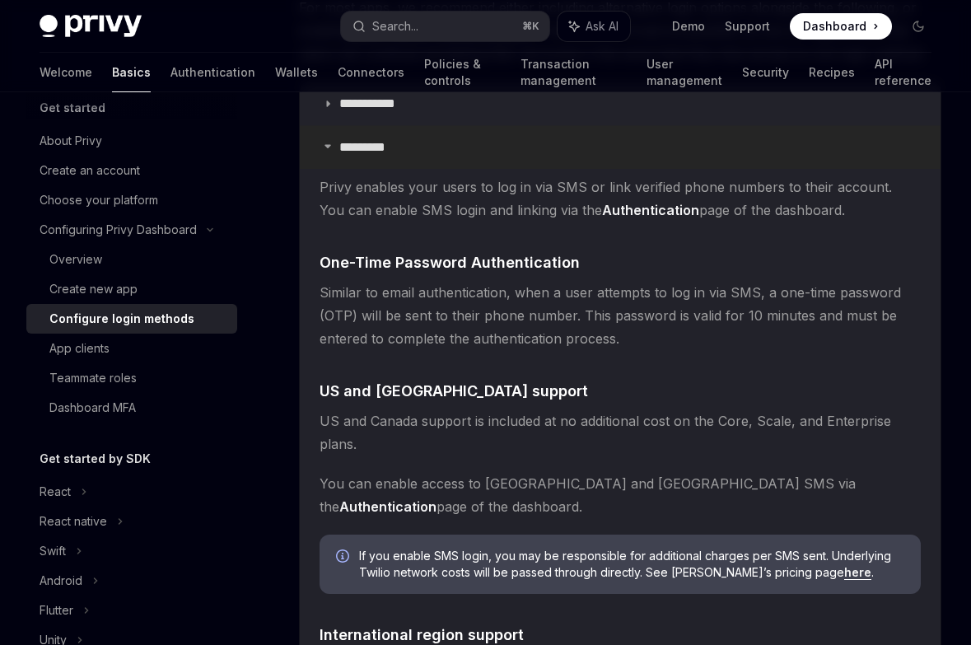
click at [348, 156] on summary "*********" at bounding box center [620, 147] width 641 height 43
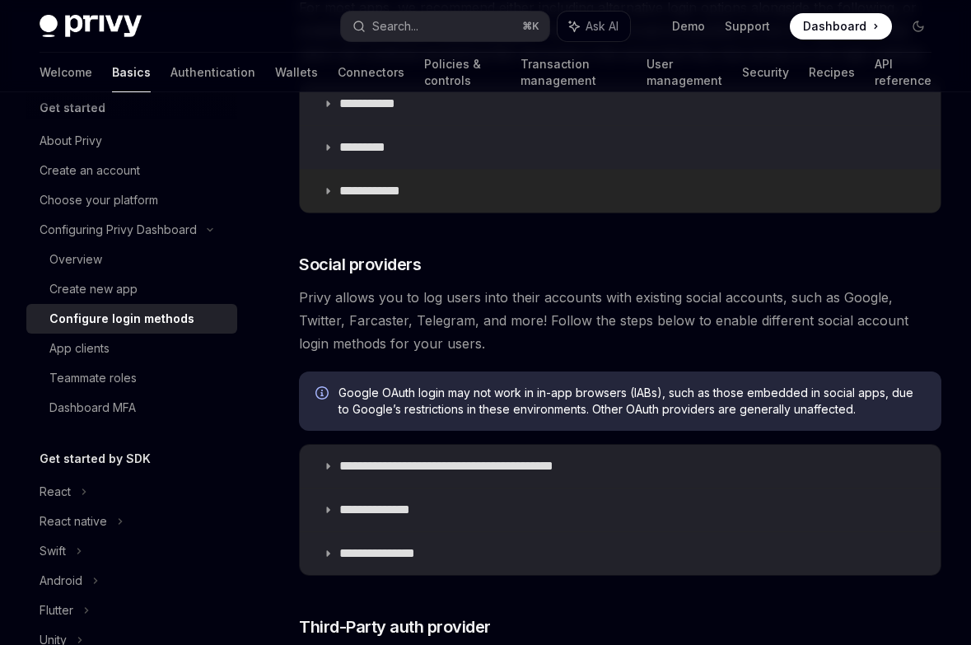
click at [353, 184] on p "**********" at bounding box center [375, 191] width 73 height 16
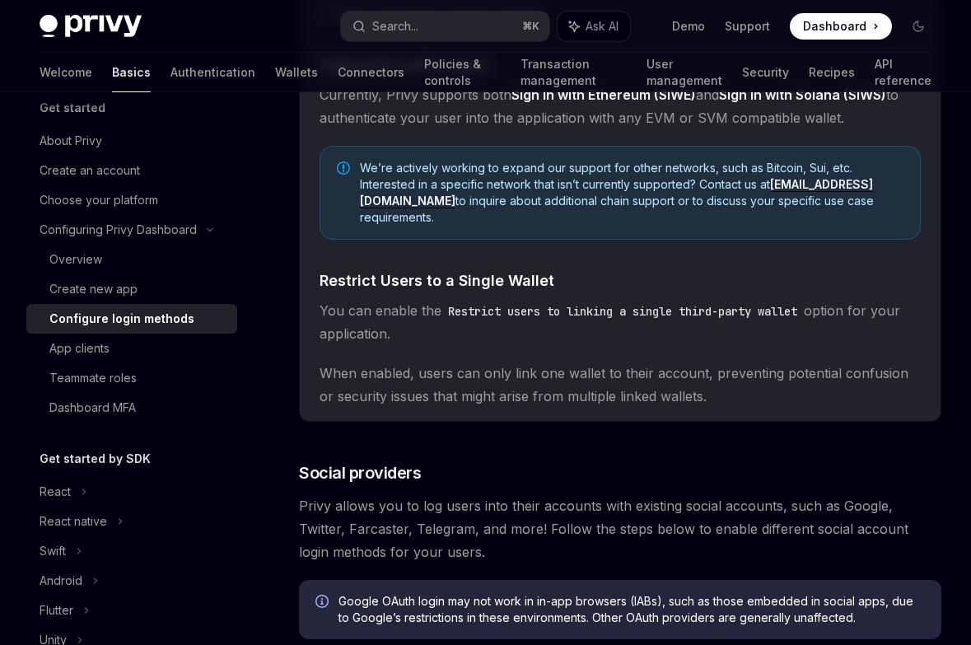
scroll to position [589, 0]
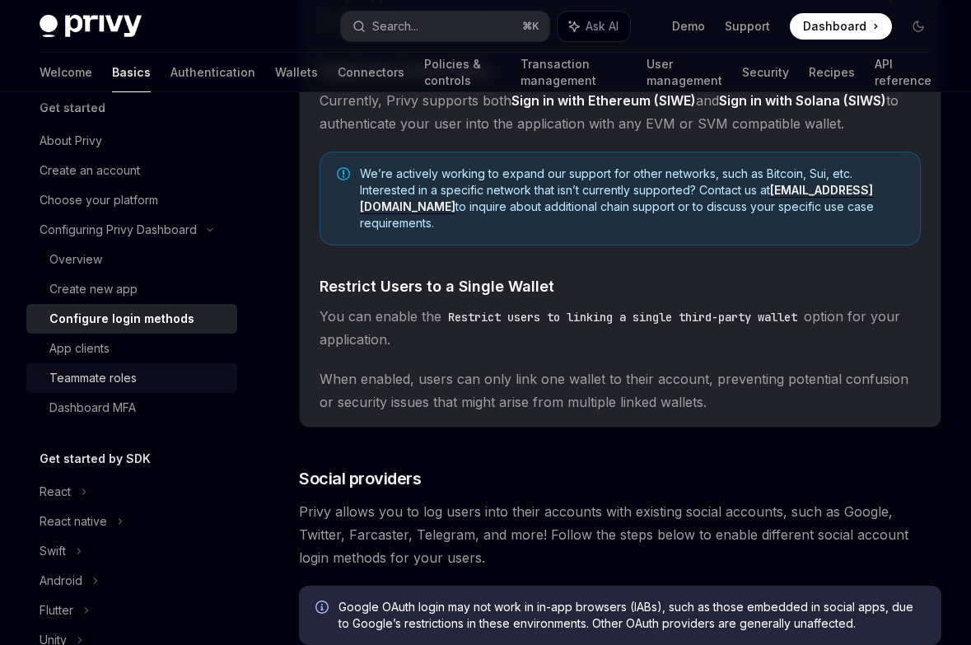
click at [138, 376] on div "Teammate roles" at bounding box center [138, 378] width 178 height 20
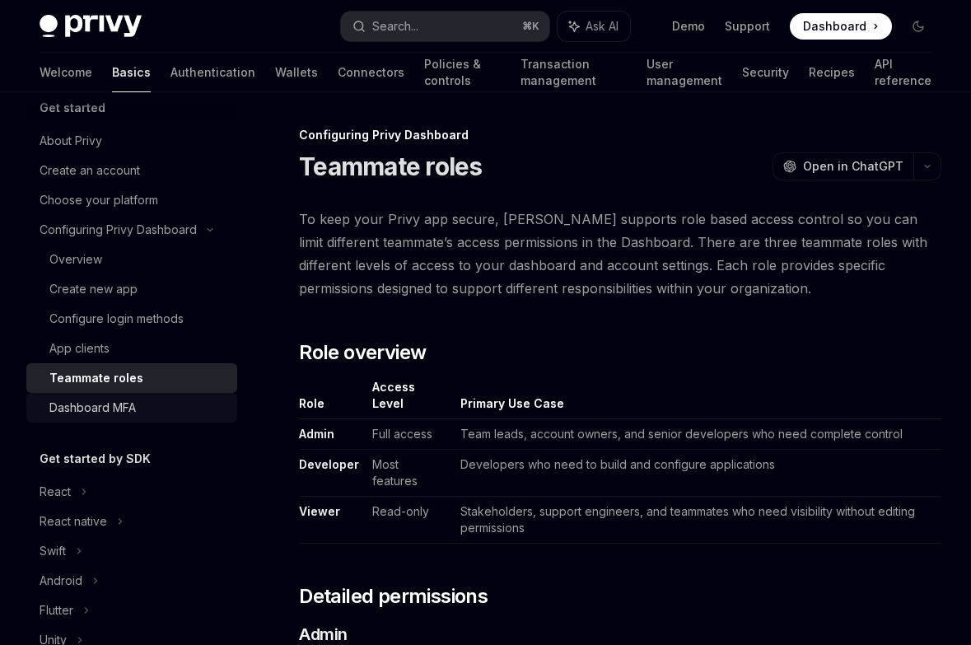
click at [88, 410] on div "Dashboard MFA" at bounding box center [92, 408] width 86 height 20
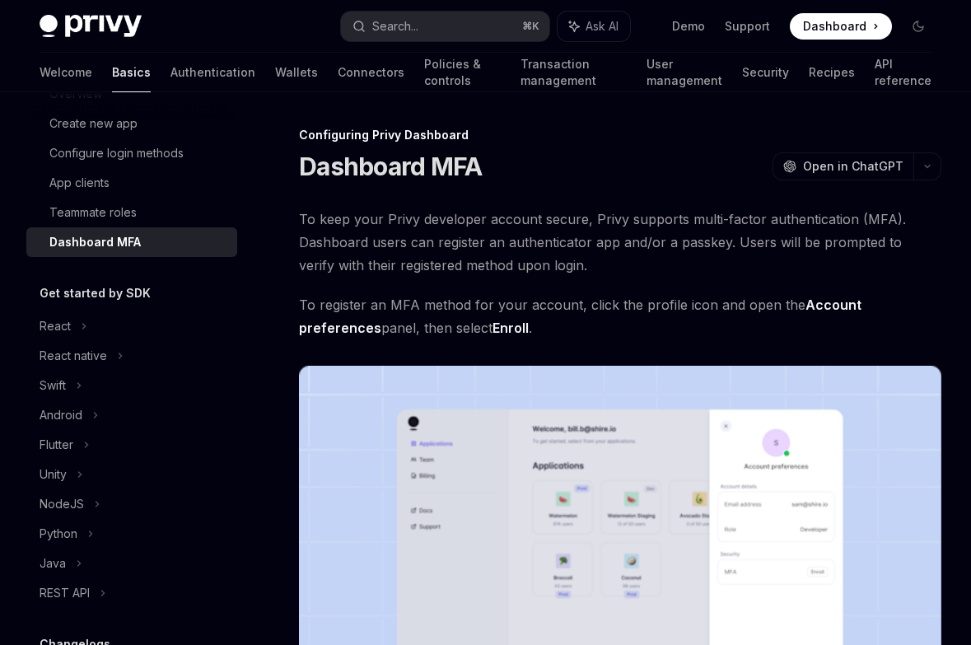
scroll to position [211, 0]
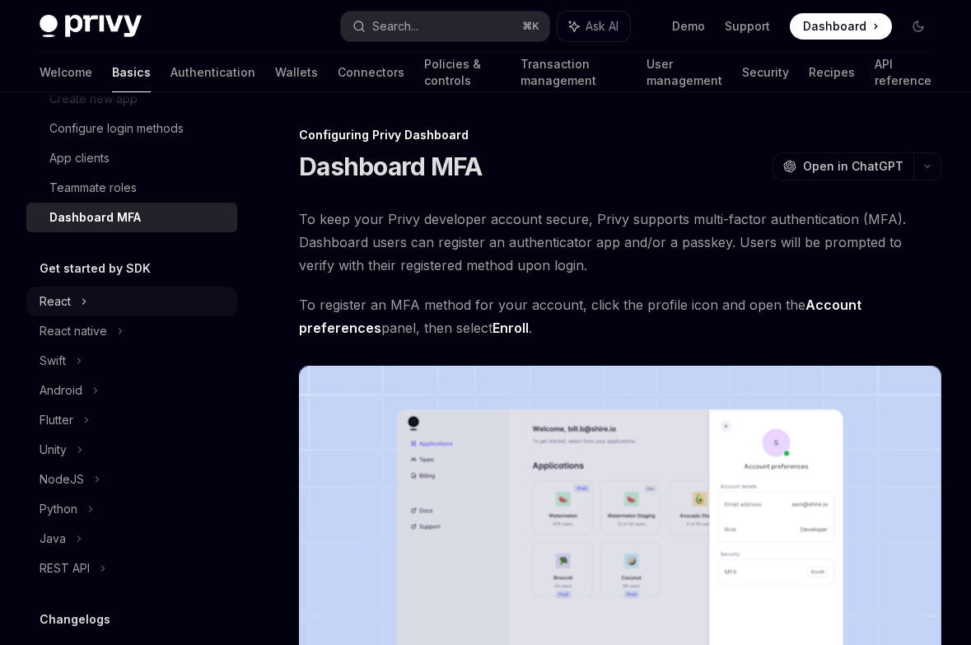
click at [41, 289] on div "React" at bounding box center [131, 302] width 211 height 30
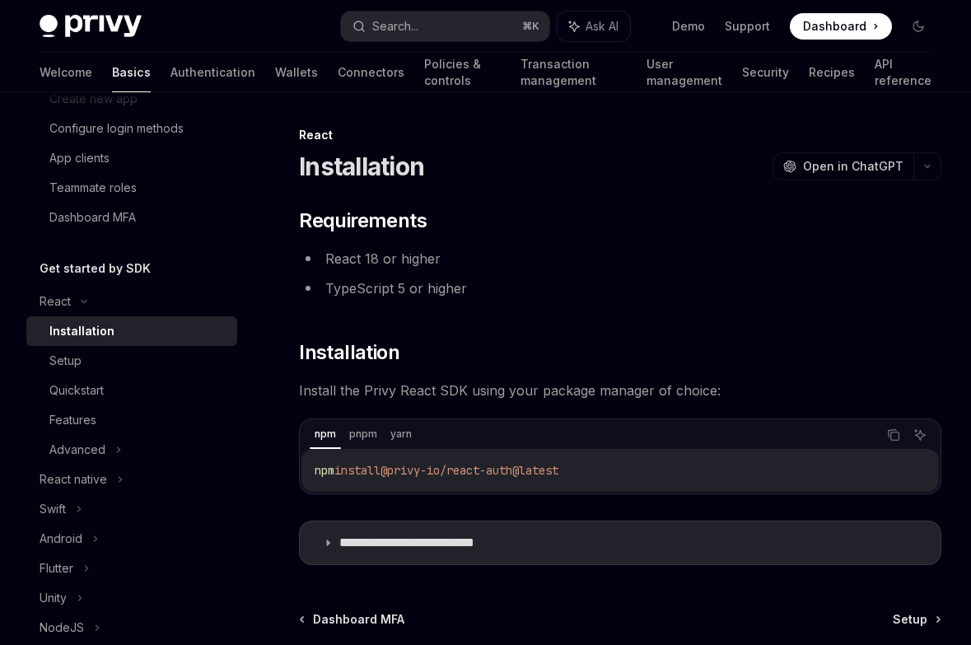
scroll to position [165, 0]
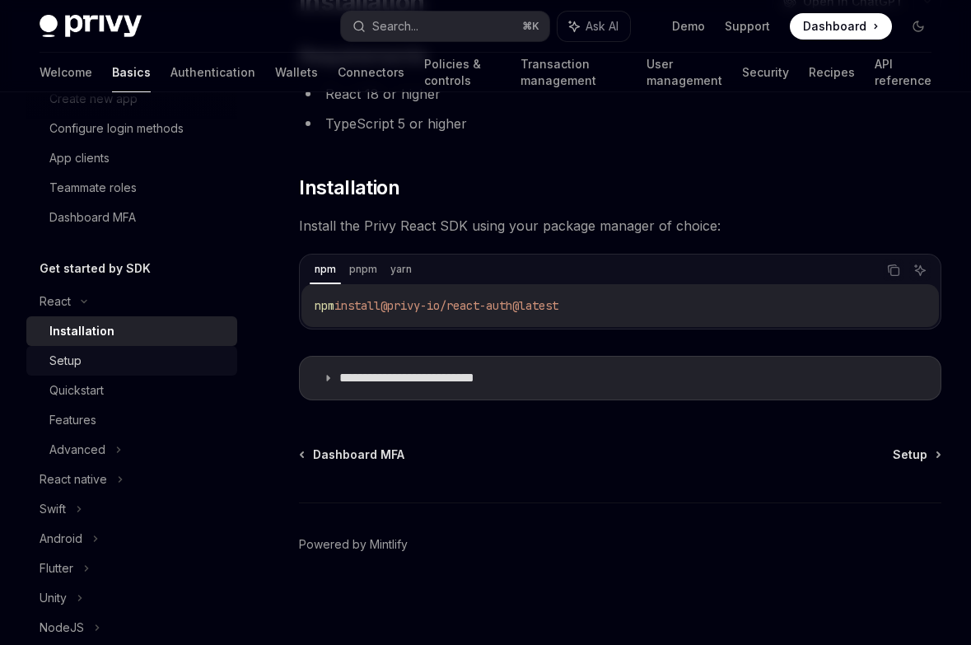
click at [44, 354] on link "Setup" at bounding box center [131, 361] width 211 height 30
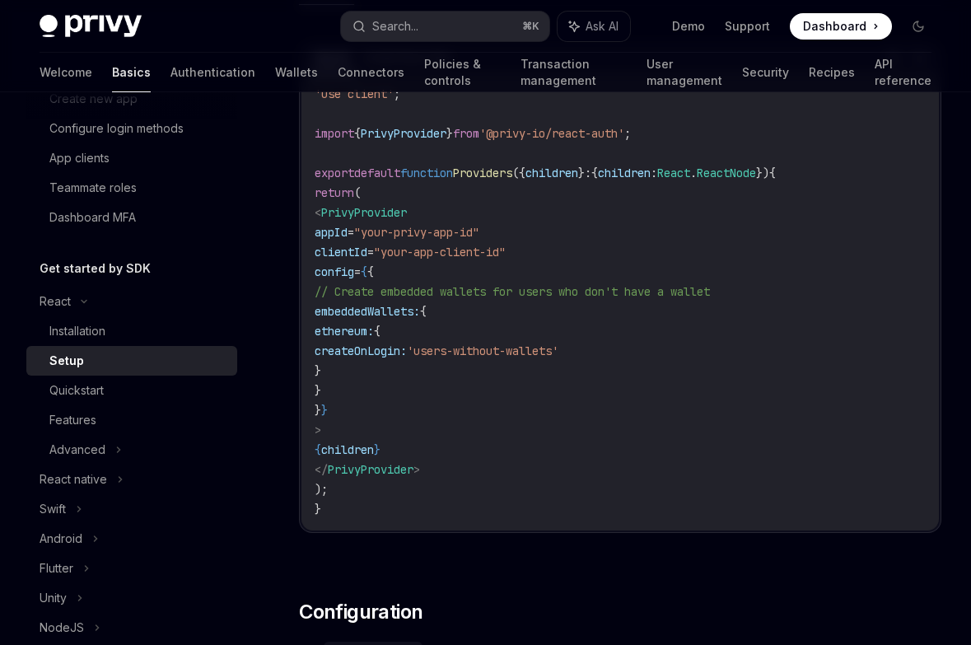
scroll to position [620, 0]
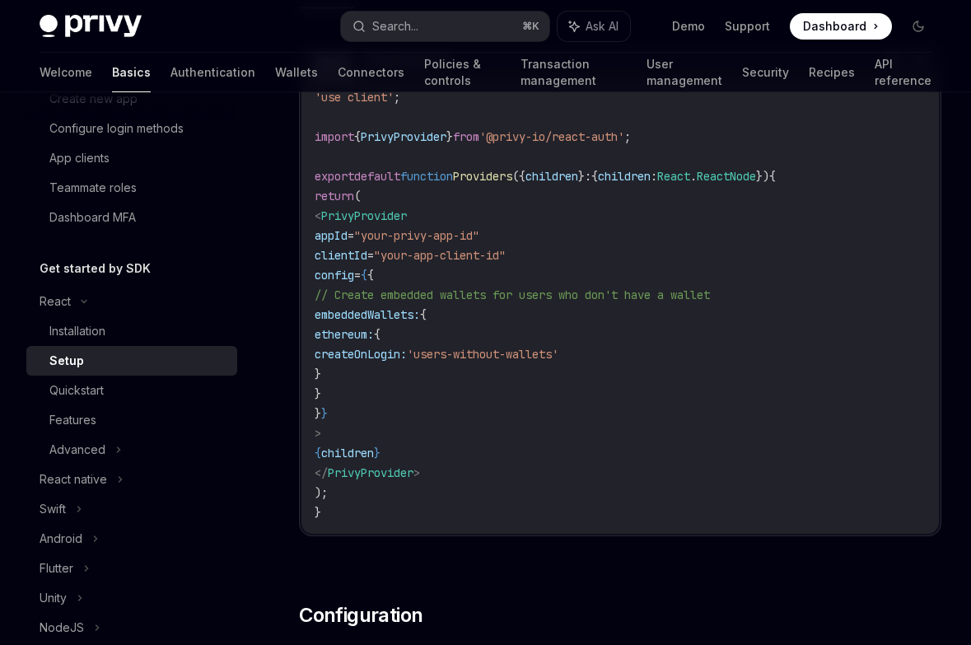
drag, startPoint x: 369, startPoint y: 313, endPoint x: 385, endPoint y: 385, distance: 73.5
click at [385, 385] on code "'use client' ; import { PrivyProvider } from '@privy-io/react-auth' ; export de…" at bounding box center [620, 304] width 611 height 435
copy code "embeddedWallets: { ethereum: { createOnLogin: 'users-without-wallets' } }"
click at [474, 268] on code "'use client' ; import { PrivyProvider } from '@privy-io/react-auth' ; export de…" at bounding box center [620, 304] width 611 height 435
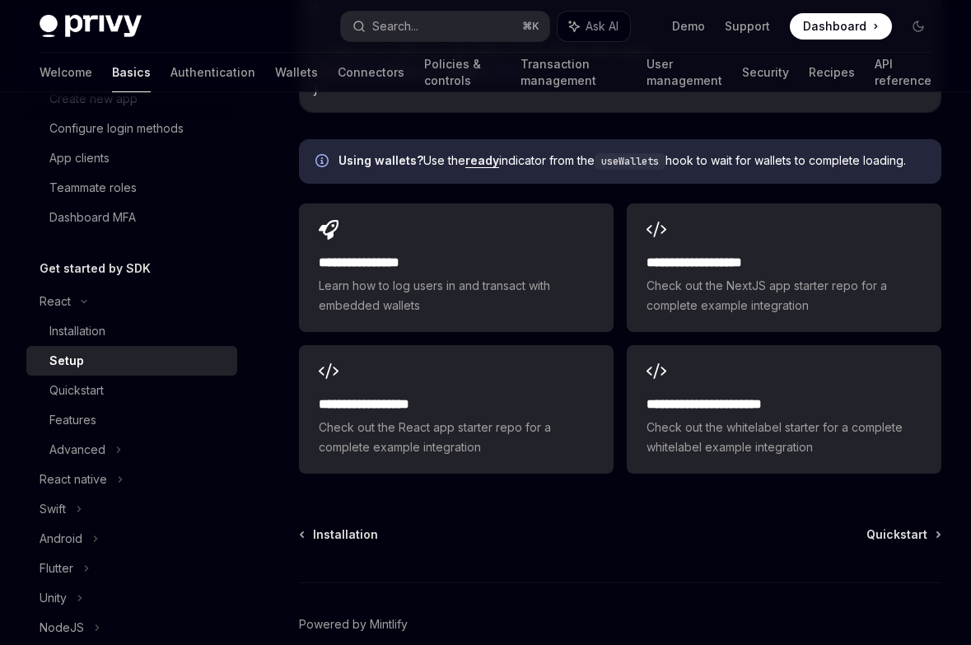
scroll to position [2167, 0]
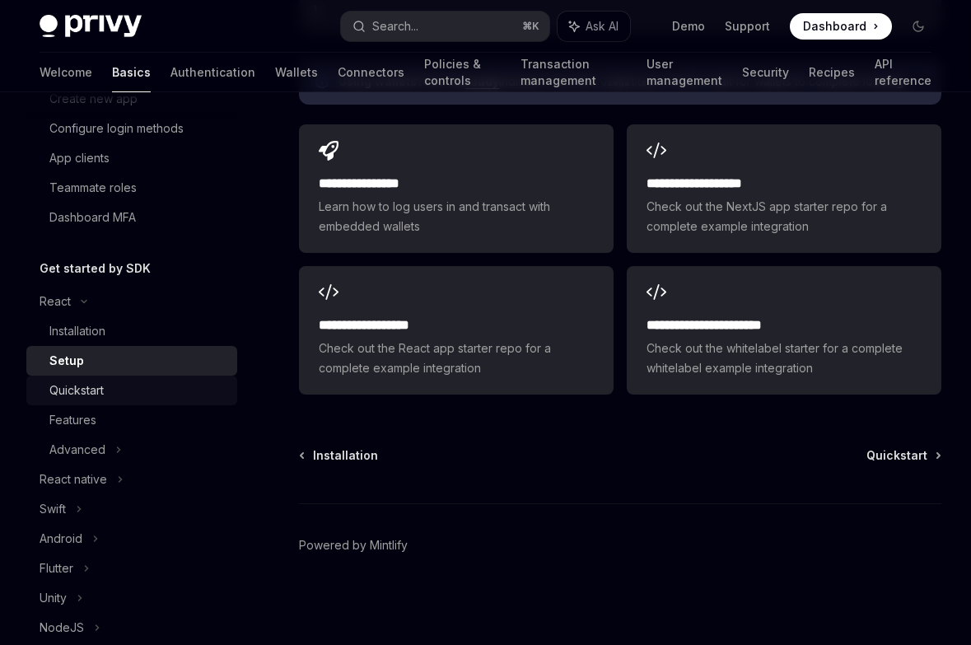
click at [82, 399] on div "Quickstart" at bounding box center [76, 391] width 54 height 20
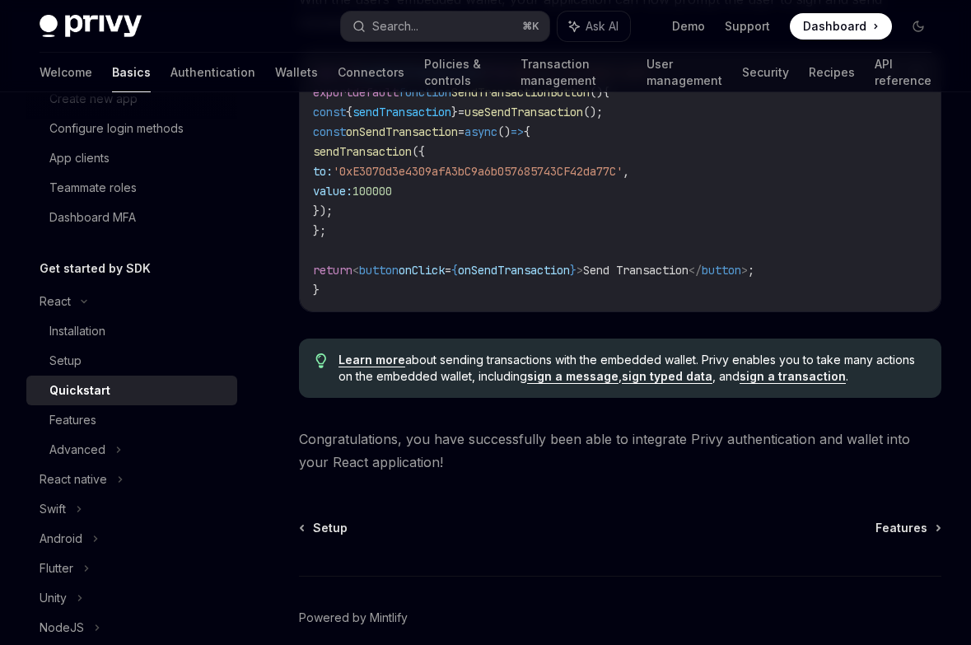
scroll to position [1659, 0]
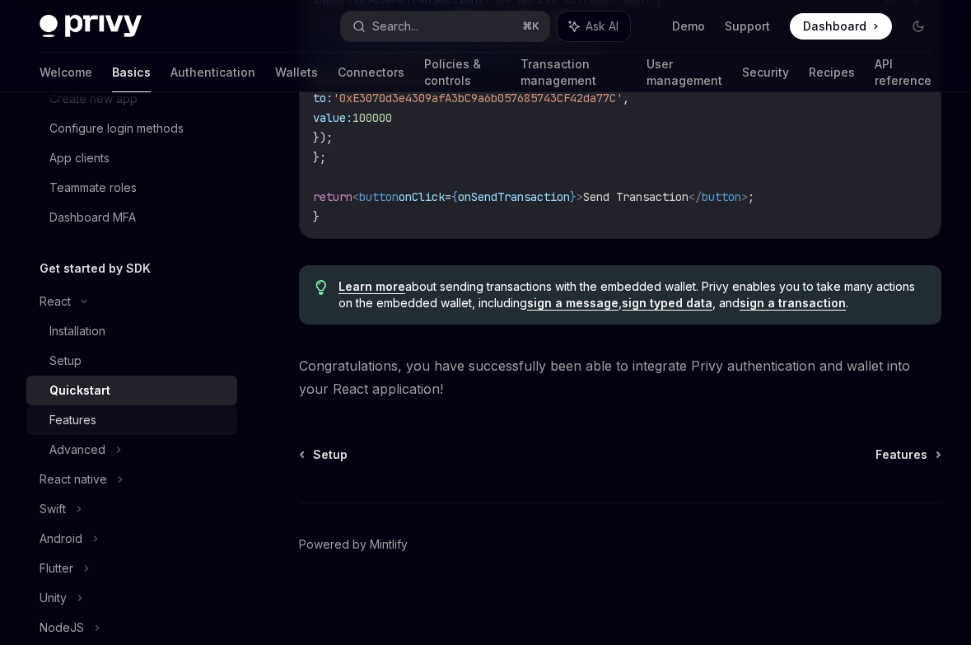
click at [96, 425] on div "Features" at bounding box center [72, 420] width 47 height 20
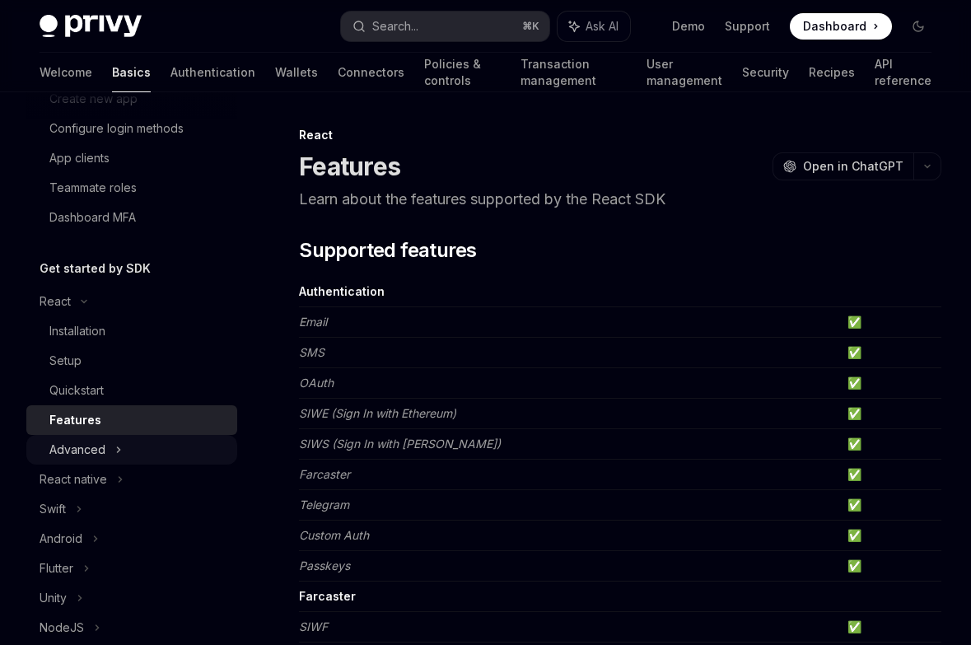
click at [54, 460] on div "Advanced" at bounding box center [131, 450] width 211 height 30
type textarea "*"
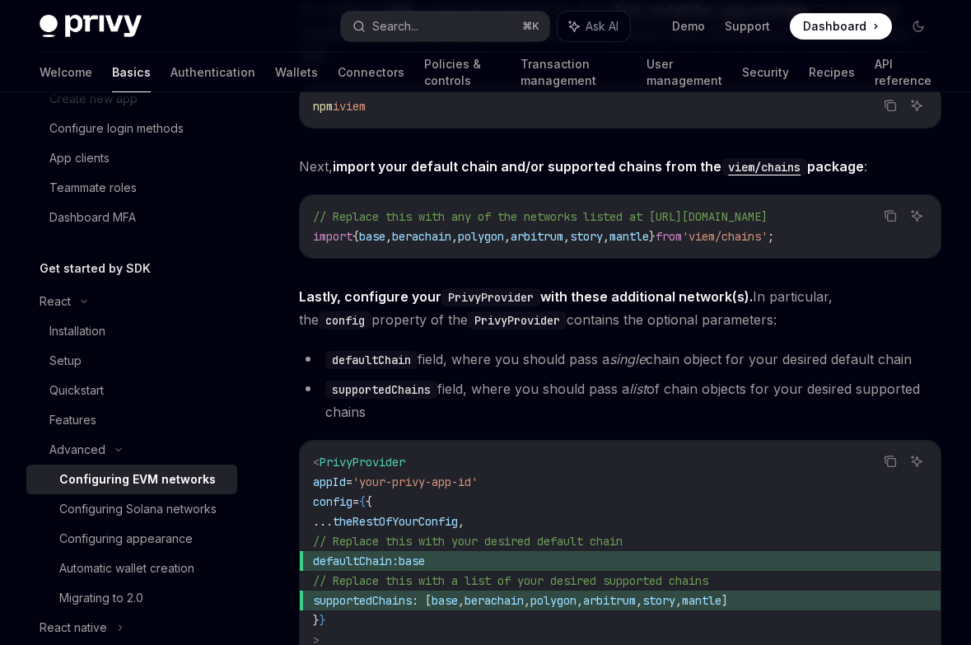
scroll to position [1794, 0]
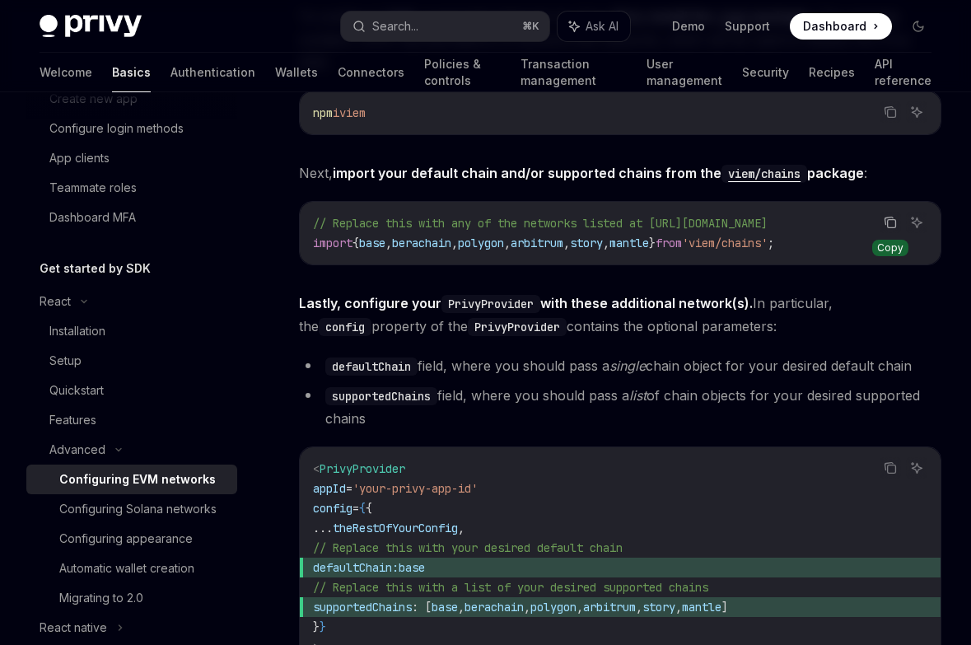
click at [887, 212] on button "Copy the contents from the code block" at bounding box center [890, 222] width 21 height 21
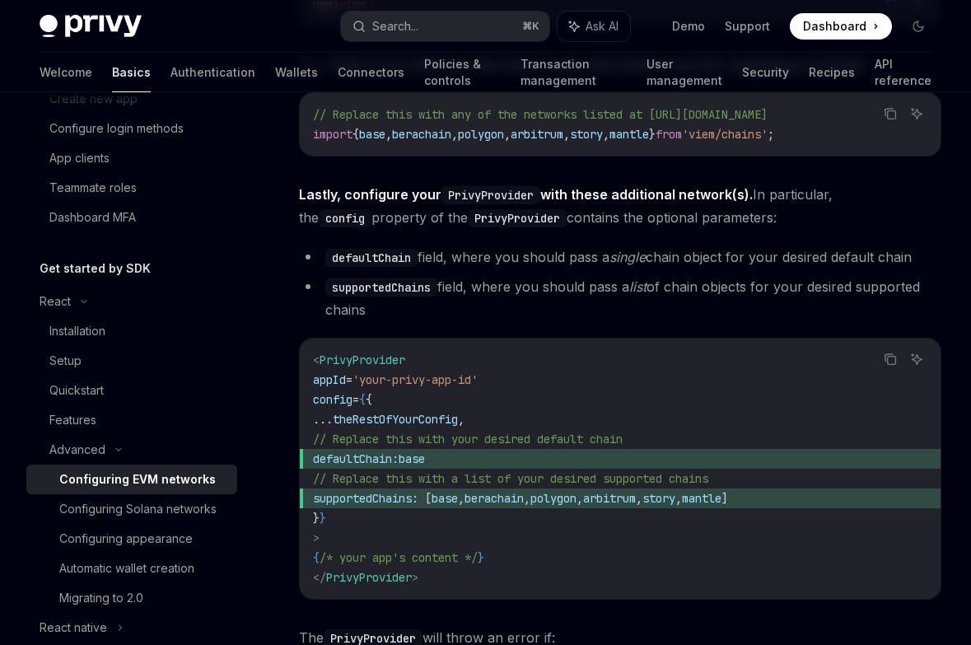
scroll to position [1927, 0]
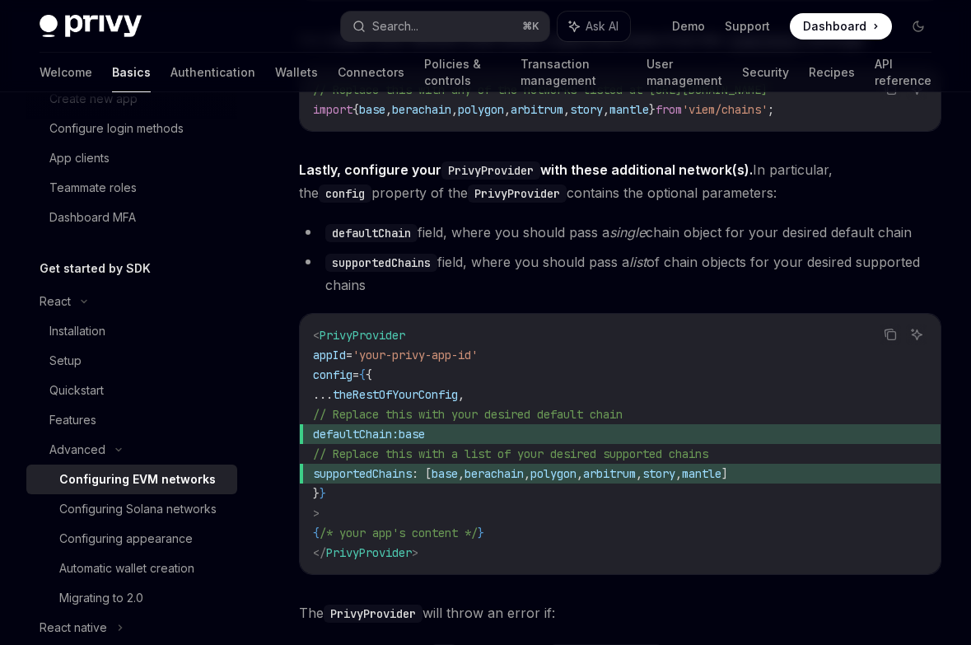
click at [378, 427] on span "defaultChain:" at bounding box center [356, 434] width 86 height 15
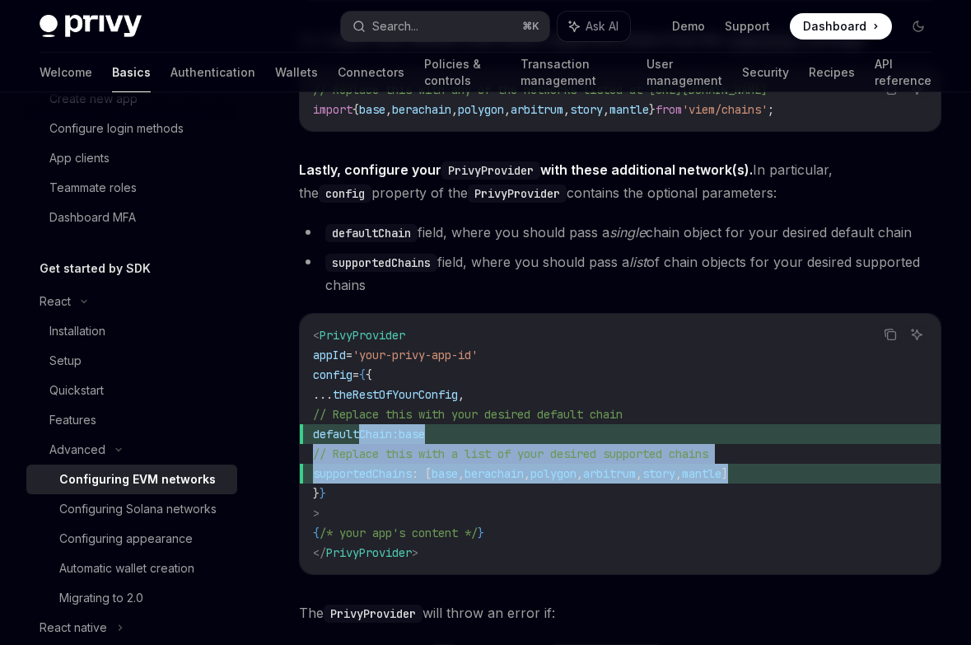
drag, startPoint x: 359, startPoint y: 417, endPoint x: 844, endPoint y: 453, distance: 486.5
click at [844, 453] on code "< PrivyProvider appId = 'your-privy-app-id' config = { { ... theRestOfYourConfi…" at bounding box center [620, 443] width 614 height 237
copy code "defaultChain: base // Replace this with a list of your desired supported chains…"
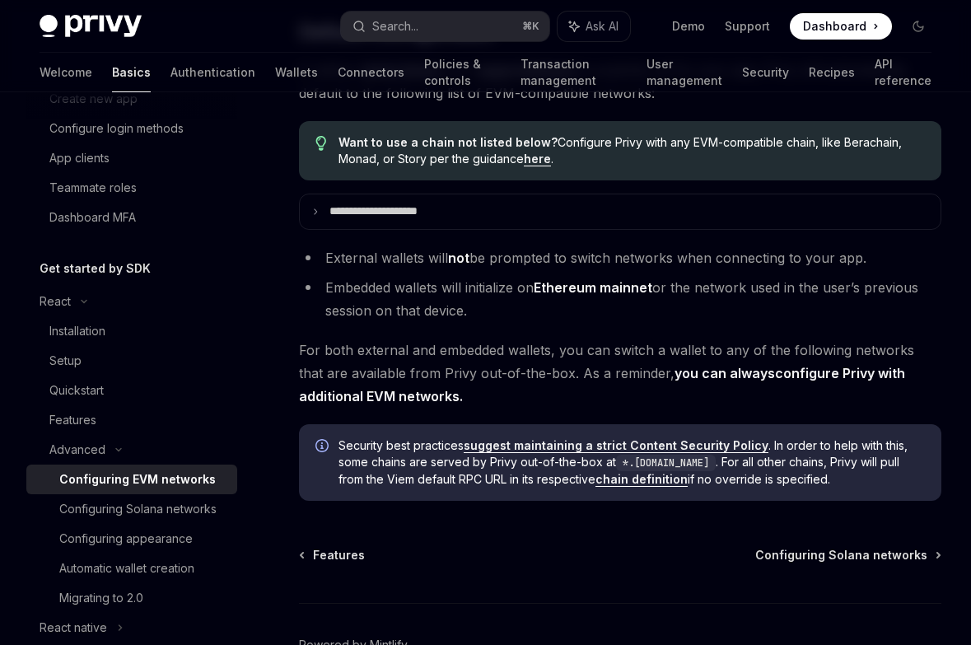
scroll to position [4113, 0]
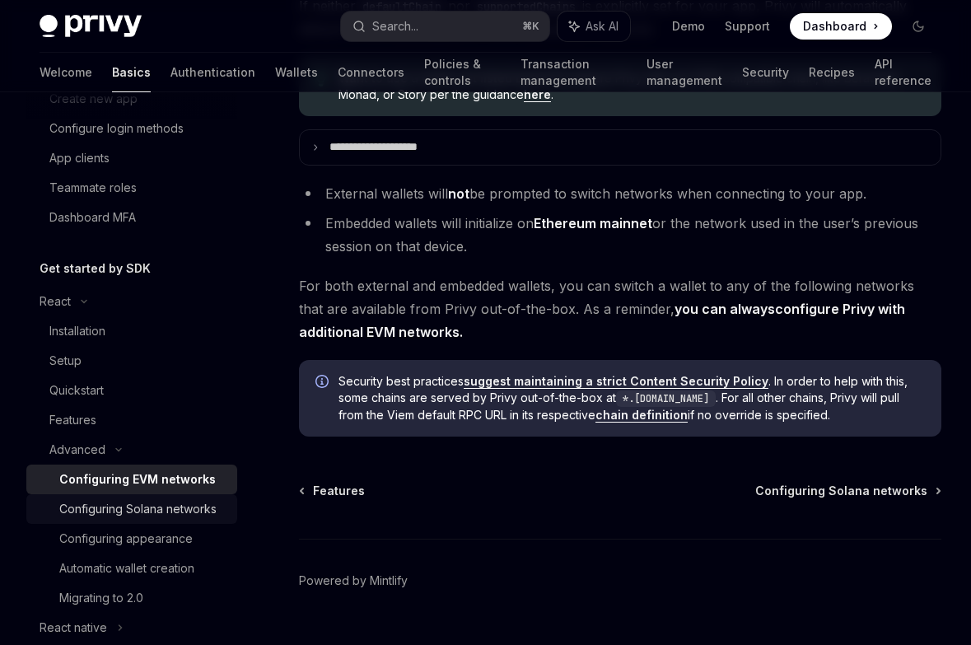
click at [102, 521] on link "Configuring Solana networks" at bounding box center [131, 509] width 211 height 30
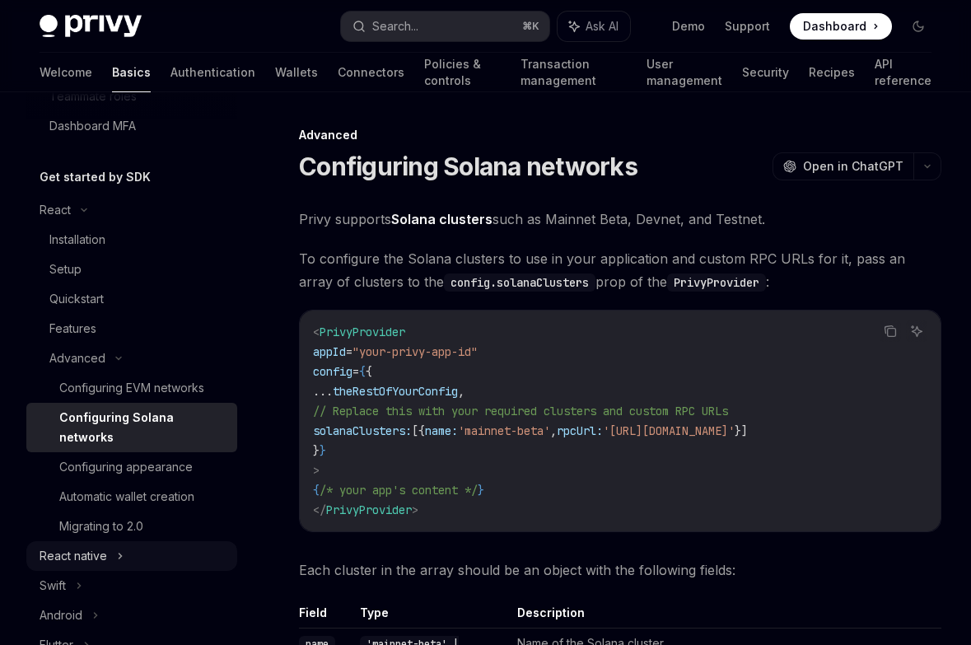
scroll to position [320, 0]
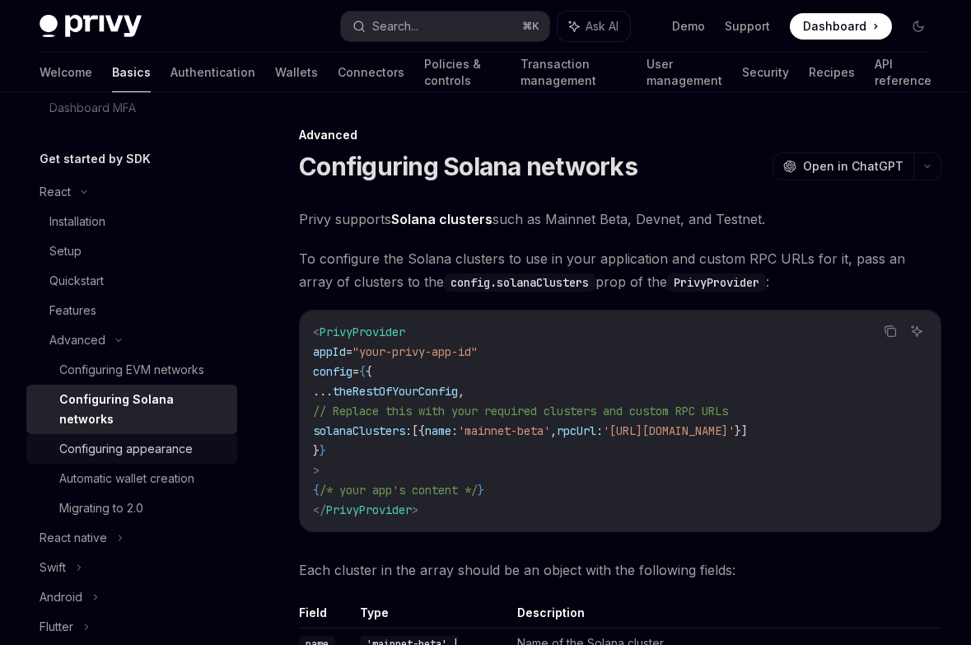
click at [106, 439] on div "Configuring appearance" at bounding box center [125, 449] width 133 height 20
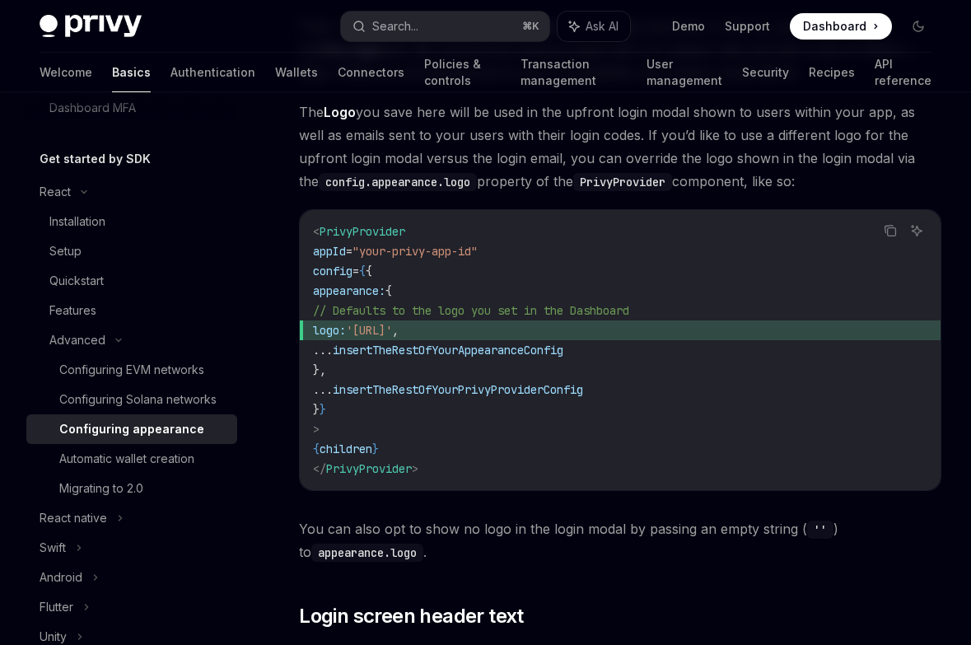
scroll to position [738, 0]
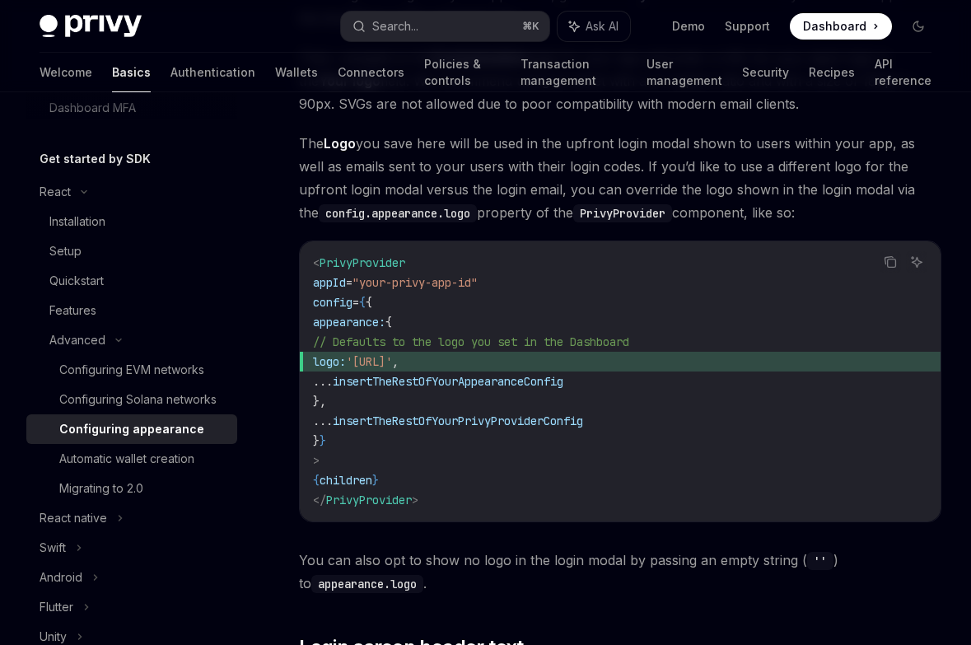
drag, startPoint x: 567, startPoint y: 361, endPoint x: 353, endPoint y: 362, distance: 215.0
click at [353, 362] on span "logo: '[URL]' ," at bounding box center [620, 362] width 614 height 20
copy span "logo: '[URL]' ,"
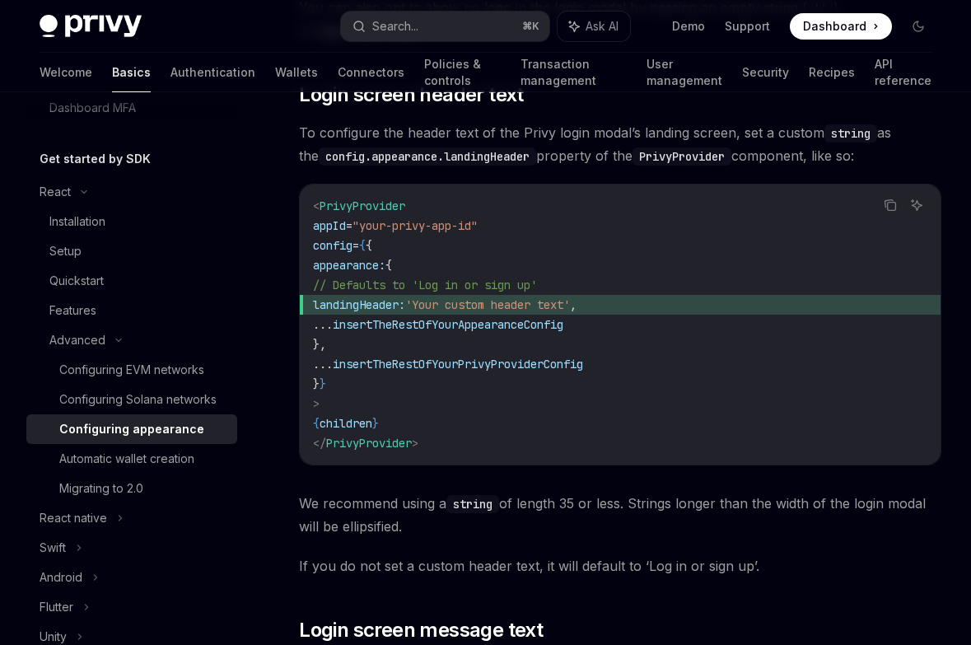
scroll to position [1296, 0]
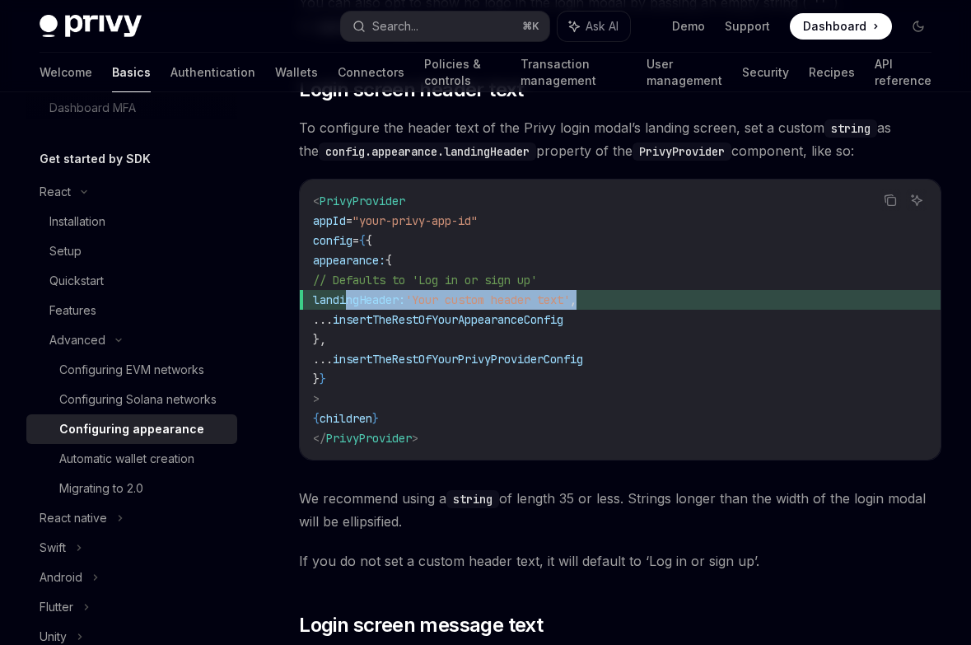
drag, startPoint x: 646, startPoint y: 300, endPoint x: 349, endPoint y: 295, distance: 296.5
click at [349, 295] on span "landingHeader: 'Your custom header text' ," at bounding box center [620, 300] width 614 height 20
copy span "landingHeader: 'Your custom header text' ,"
click at [570, 301] on span "'Your custom header text'" at bounding box center [487, 299] width 165 height 15
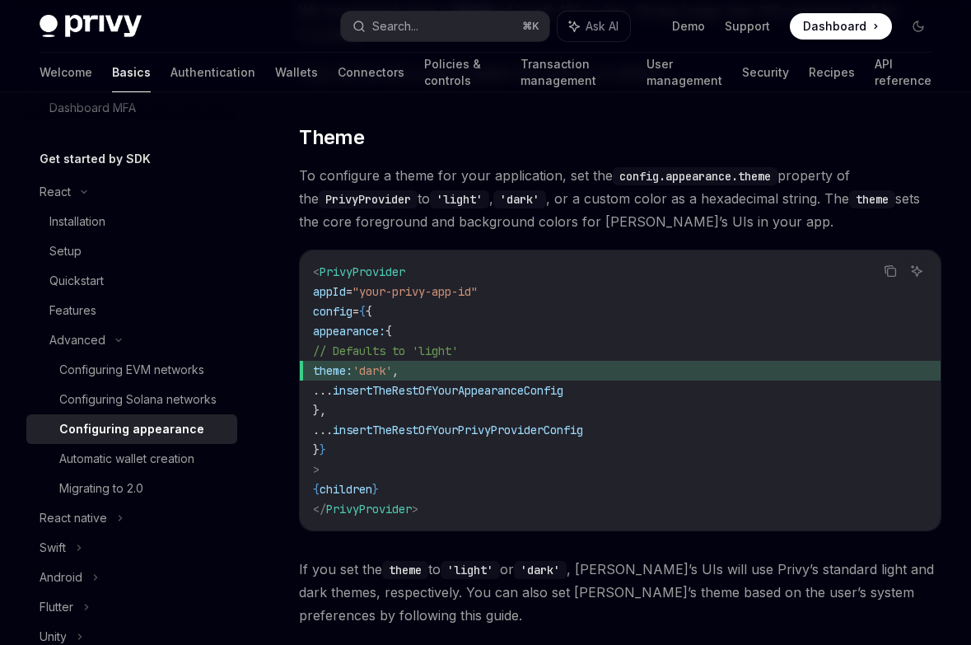
scroll to position [2320, 0]
drag, startPoint x: 460, startPoint y: 371, endPoint x: 356, endPoint y: 371, distance: 103.8
click at [356, 371] on span "theme: 'dark' ," at bounding box center [620, 369] width 614 height 20
copy span "theme: 'dark' ,"
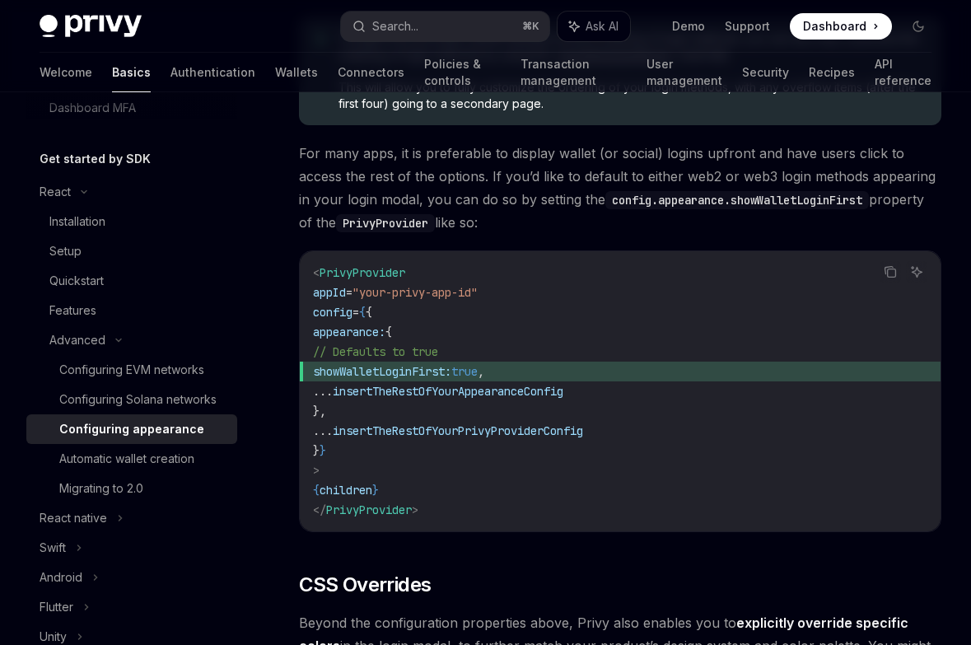
scroll to position [3333, 0]
click at [549, 365] on span "showWalletLoginFirst: true ," at bounding box center [620, 372] width 614 height 20
drag, startPoint x: 539, startPoint y: 375, endPoint x: 356, endPoint y: 373, distance: 182.9
click at [356, 373] on span "showWalletLoginFirst: true ," at bounding box center [620, 372] width 614 height 20
click at [549, 313] on code "< PrivyProvider appId = "your-privy-app-id" config = { { appearance: { // Defau…" at bounding box center [620, 392] width 614 height 257
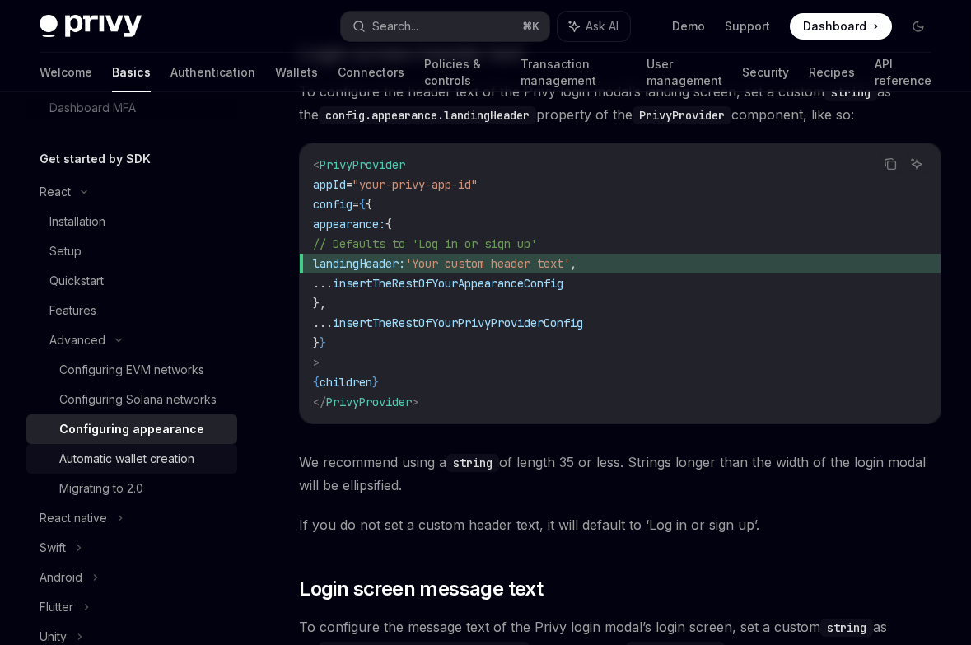
scroll to position [1329, 0]
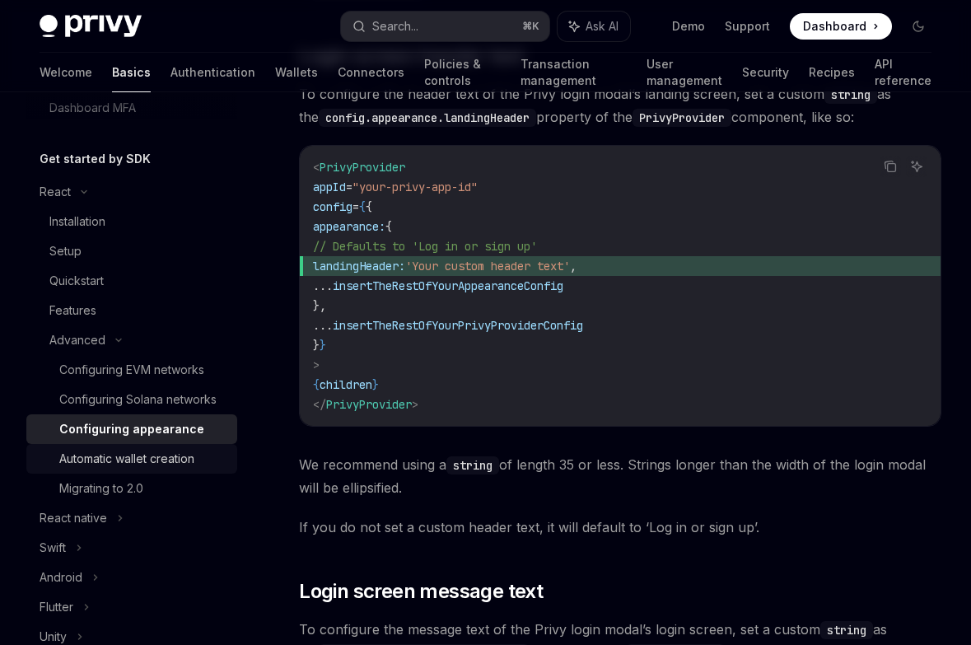
click at [184, 466] on div "Automatic wallet creation" at bounding box center [126, 459] width 135 height 20
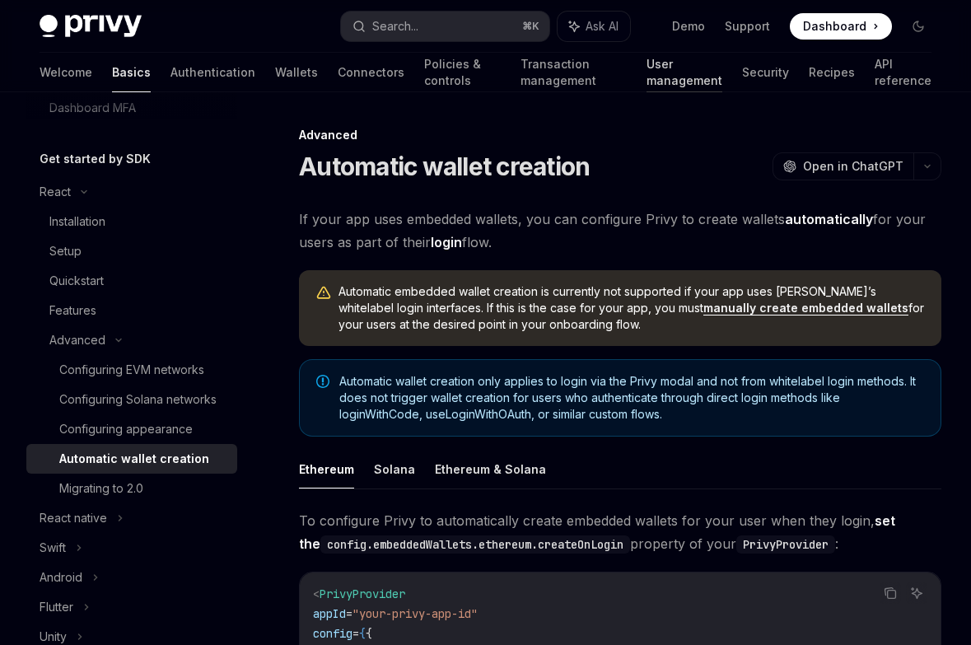
click at [647, 83] on link "User management" at bounding box center [685, 73] width 76 height 40
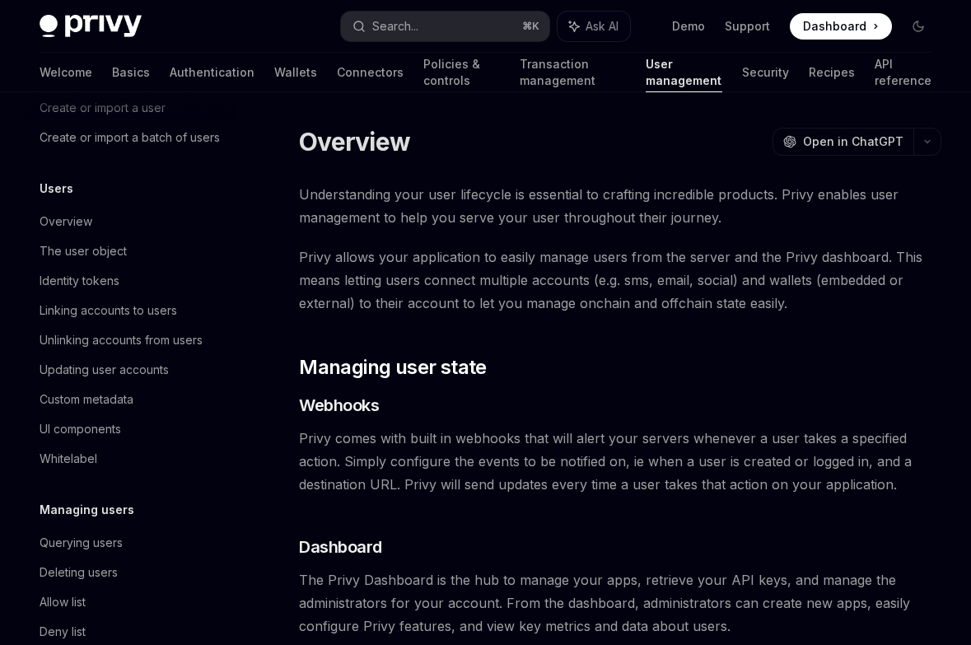
scroll to position [193, 0]
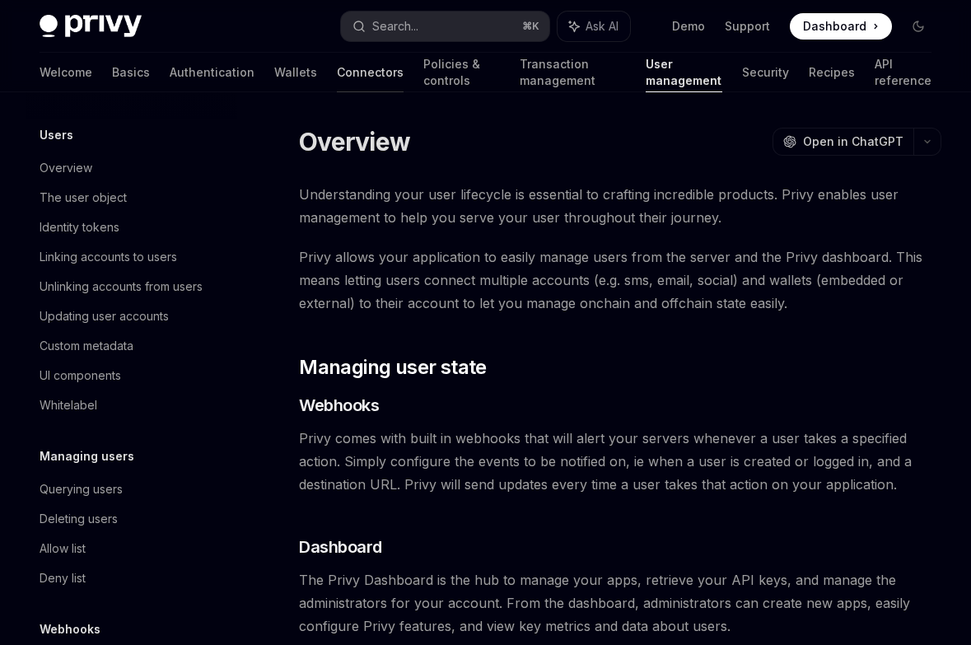
click at [337, 65] on link "Connectors" at bounding box center [370, 73] width 67 height 40
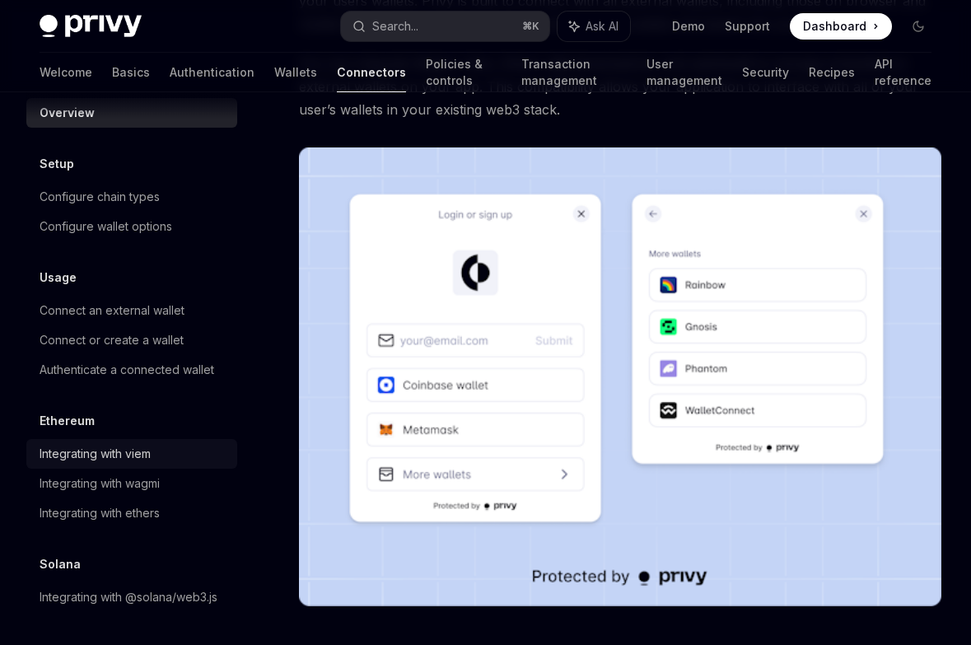
scroll to position [283, 0]
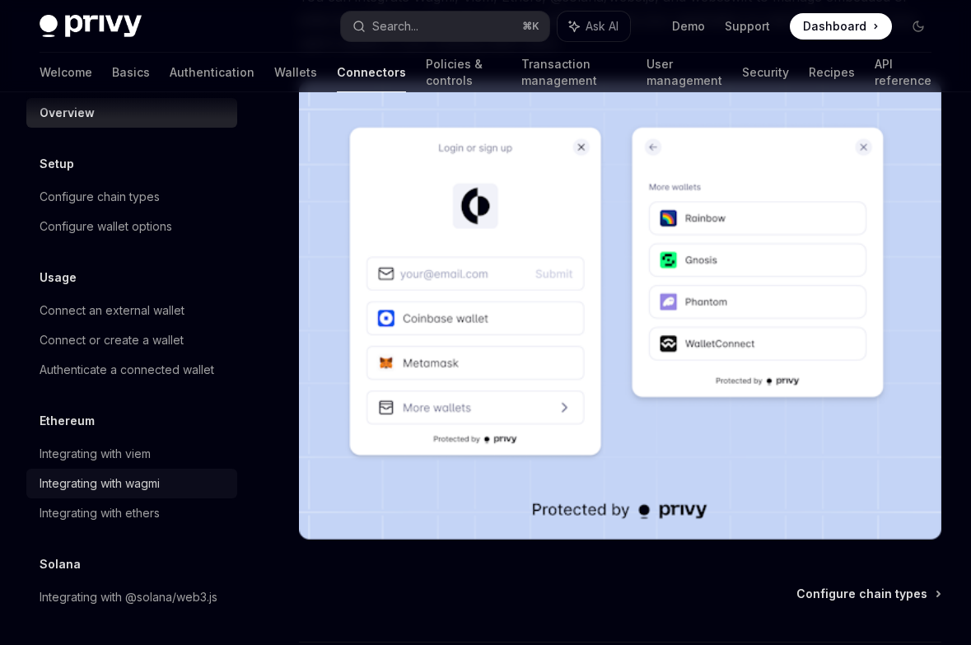
click at [125, 490] on div "Integrating with wagmi" at bounding box center [100, 484] width 120 height 20
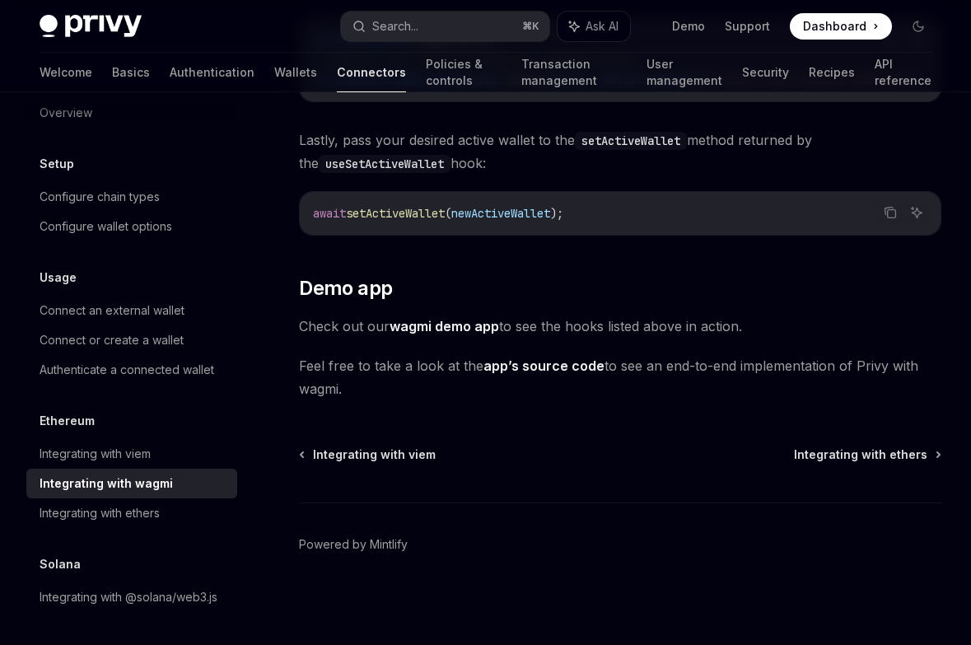
scroll to position [4629, 0]
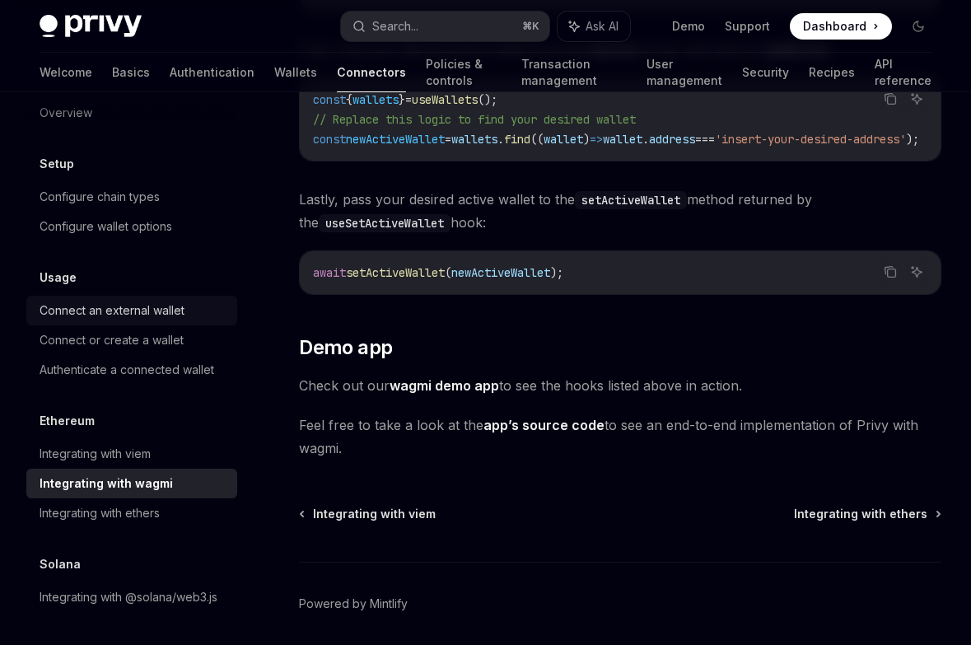
click at [82, 324] on link "Connect an external wallet" at bounding box center [131, 311] width 211 height 30
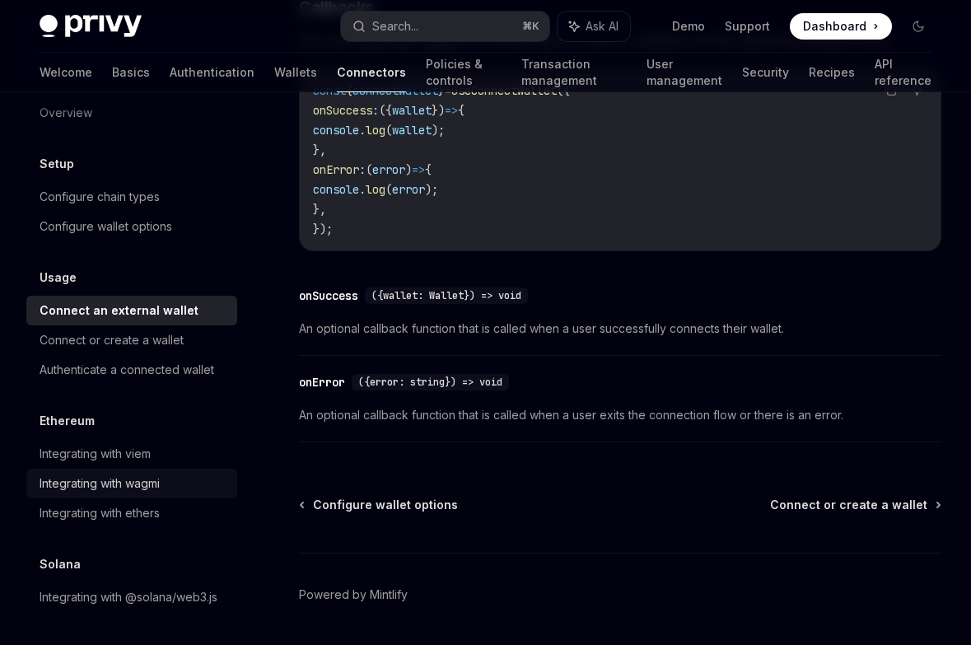
scroll to position [1160, 0]
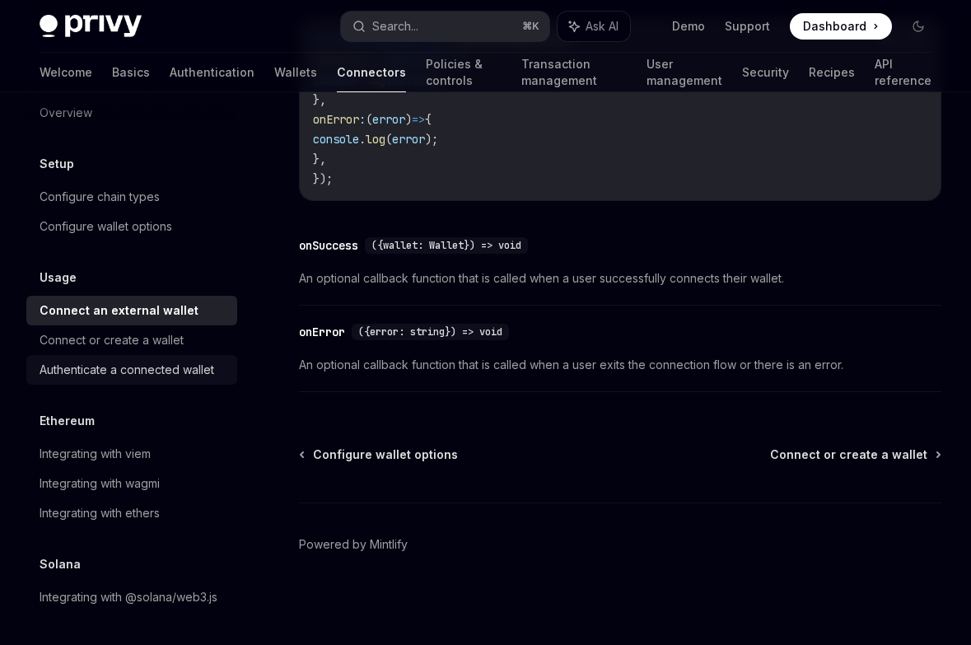
click at [147, 357] on link "Authenticate a connected wallet" at bounding box center [131, 370] width 211 height 30
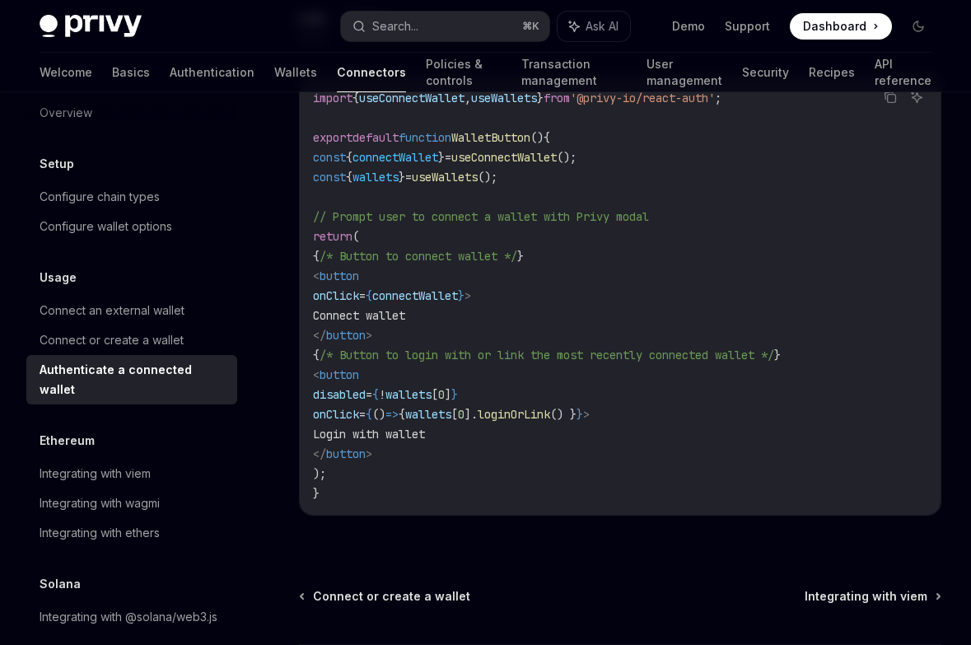
scroll to position [933, 0]
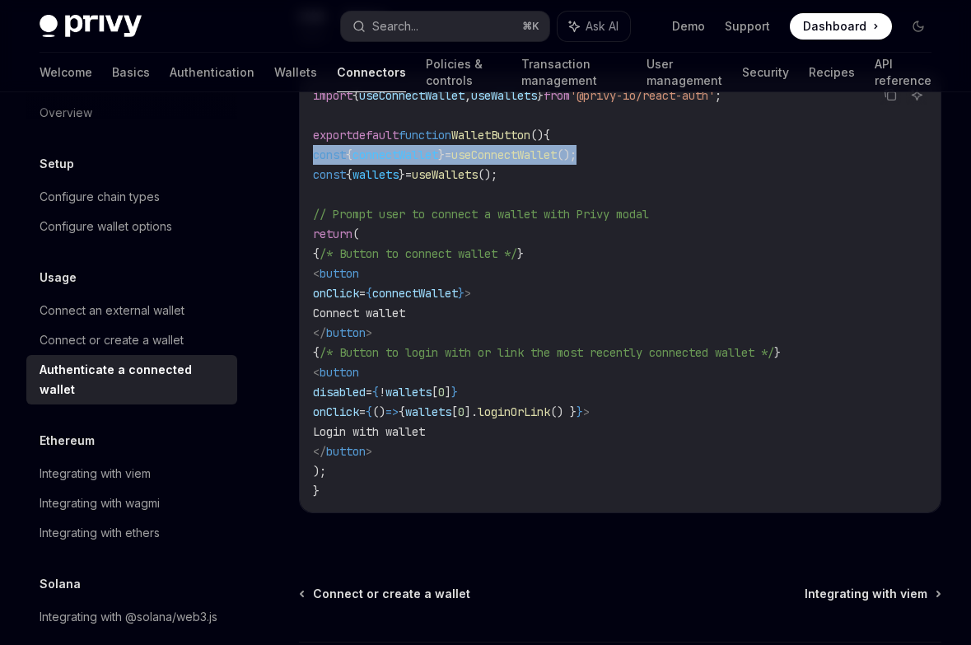
drag, startPoint x: 637, startPoint y: 153, endPoint x: 308, endPoint y: 158, distance: 328.7
click at [308, 158] on div "import { useConnectWallet , useWallets } from '@privy-io/react-auth' ; export d…" at bounding box center [620, 293] width 641 height 438
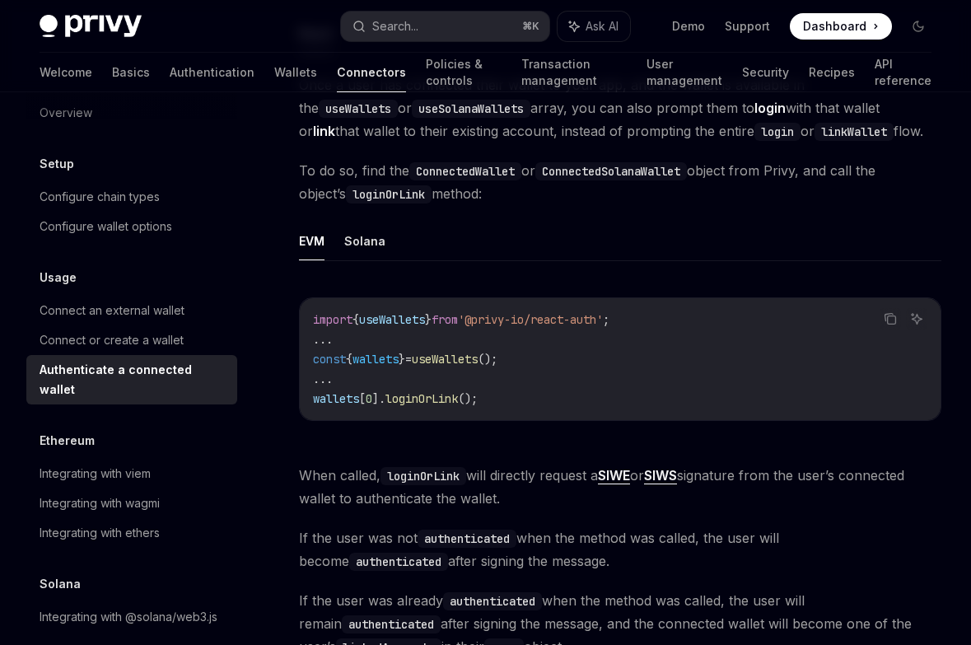
scroll to position [127, 0]
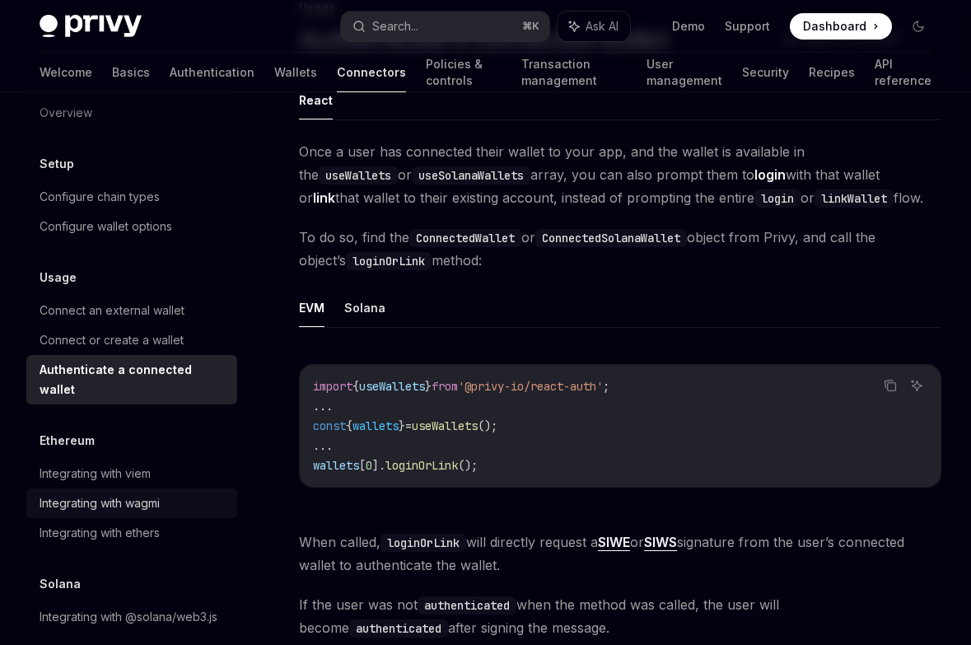
click at [120, 493] on div "Integrating with wagmi" at bounding box center [100, 503] width 120 height 20
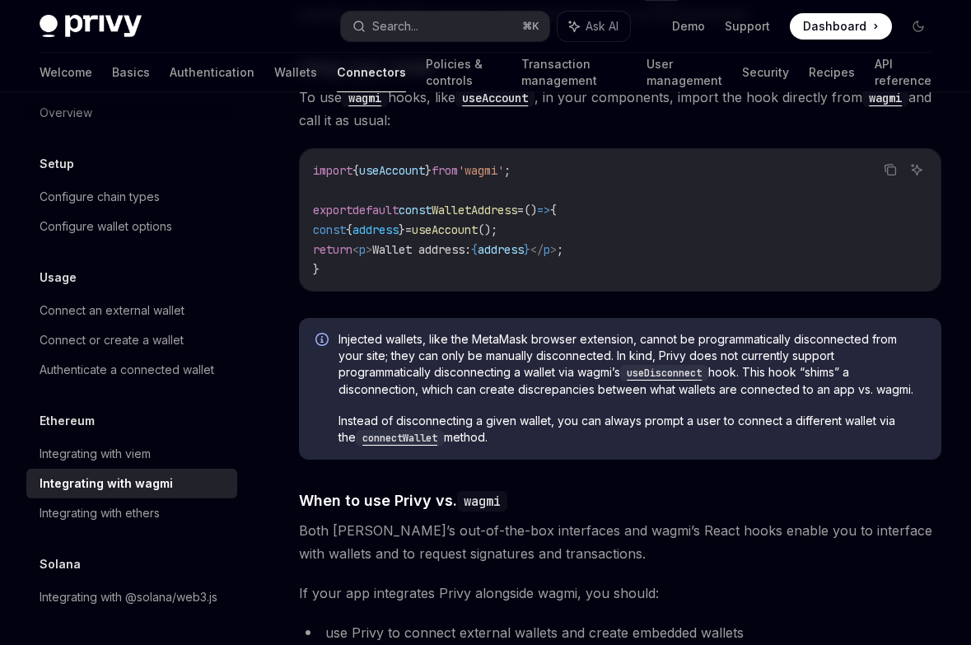
scroll to position [3693, 0]
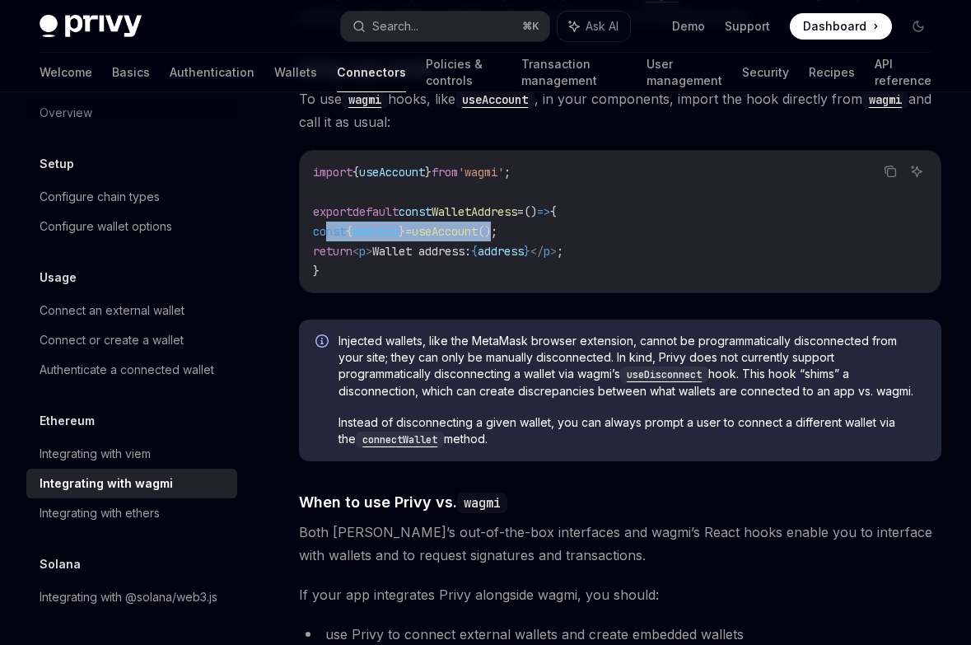
drag, startPoint x: 538, startPoint y: 254, endPoint x: 324, endPoint y: 250, distance: 214.2
click at [324, 239] on span "const { address } = useAccount ();" at bounding box center [405, 231] width 184 height 15
click at [409, 431] on div "Injected wallets, like the MetaMask browser extension, cannot be programmatical…" at bounding box center [632, 390] width 586 height 115
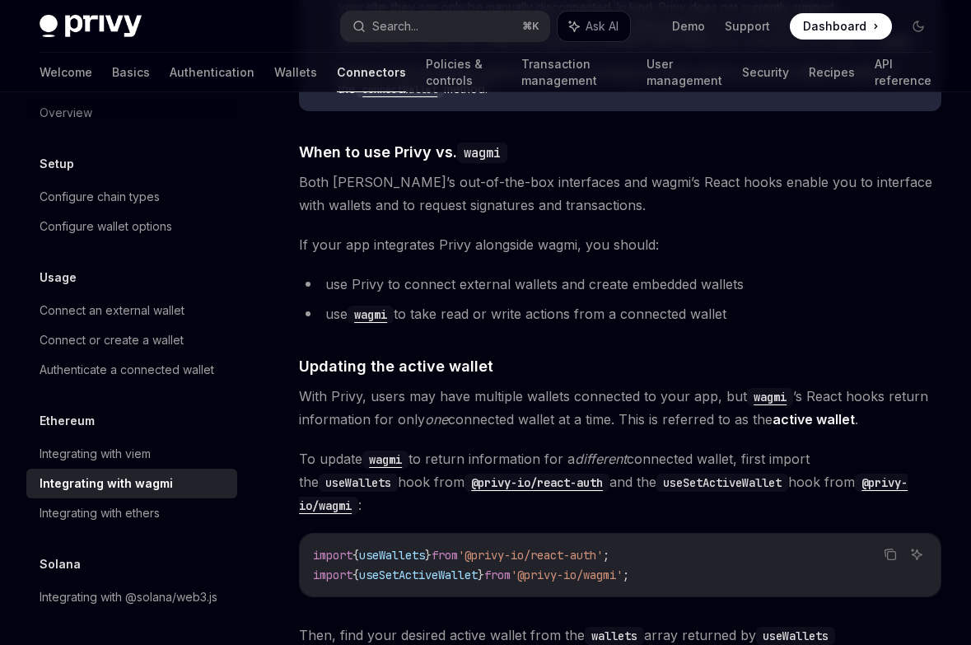
scroll to position [4051, 0]
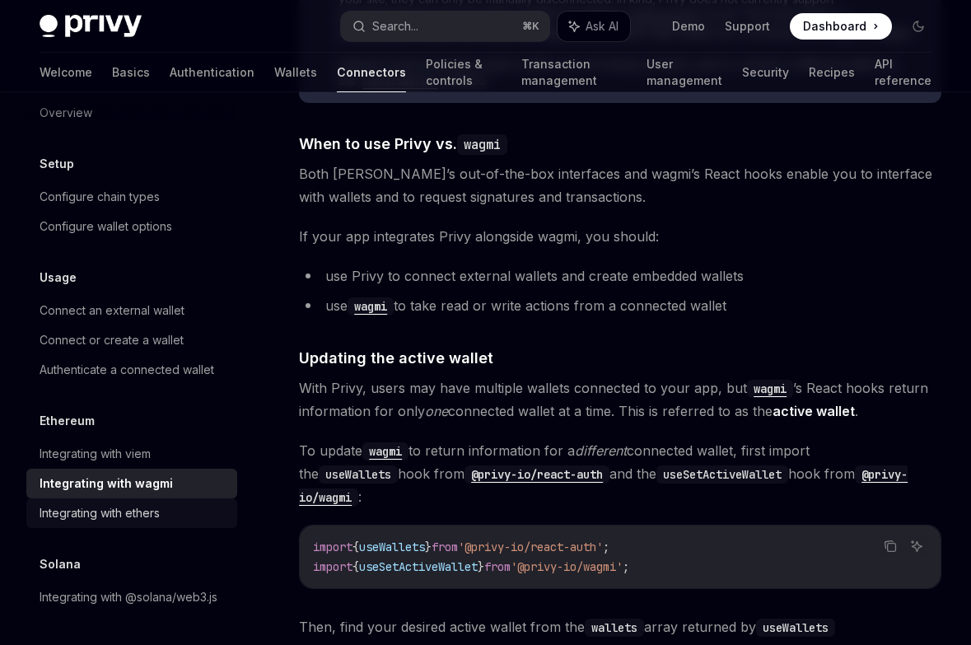
click at [131, 502] on link "Integrating with ethers" at bounding box center [131, 513] width 211 height 30
type textarea "*"
